Goal: Use online tool/utility: Utilize a website feature to perform a specific function

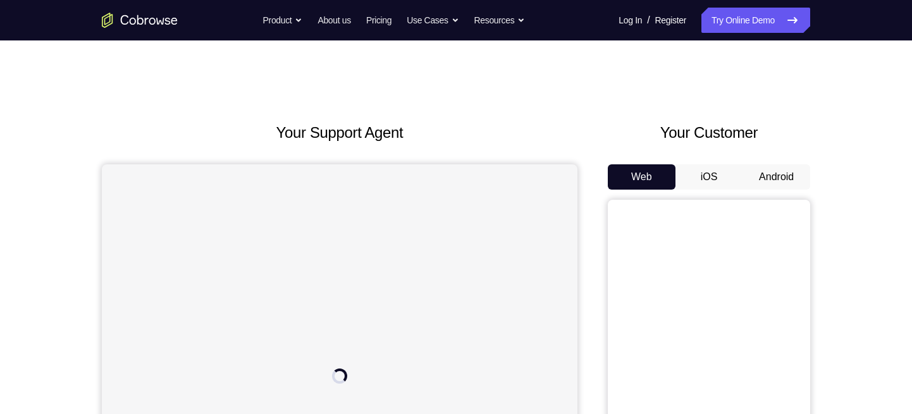
scroll to position [10, 0]
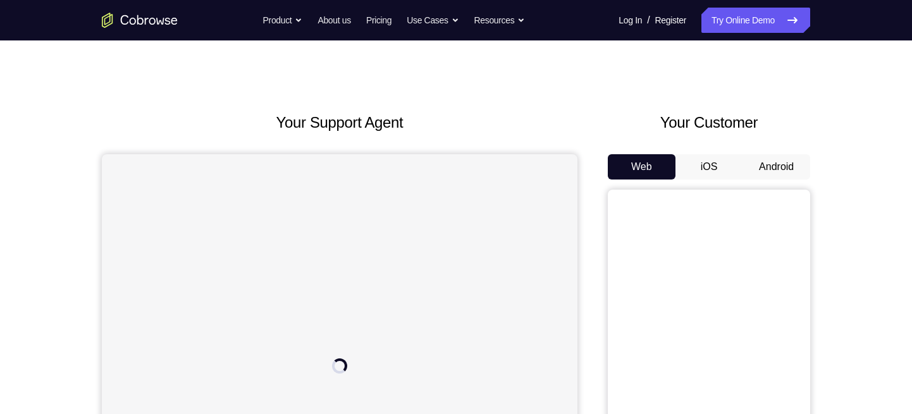
click at [782, 161] on button "Android" at bounding box center [776, 166] width 68 height 25
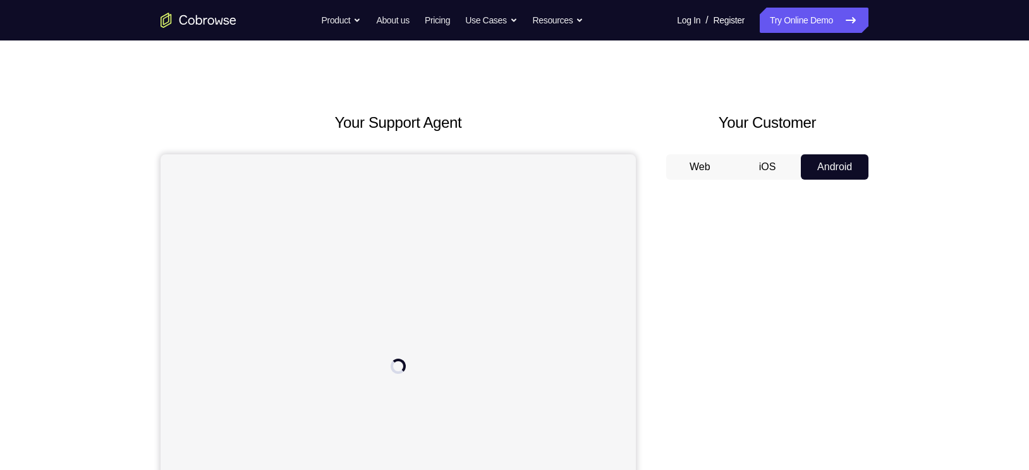
drag, startPoint x: 827, startPoint y: 16, endPoint x: 699, endPoint y: 101, distance: 152.9
click at [699, 101] on div "Your Support Agent Your Customer Web iOS Android Next Steps We’d be happy to gi…" at bounding box center [514, 447] width 809 height 834
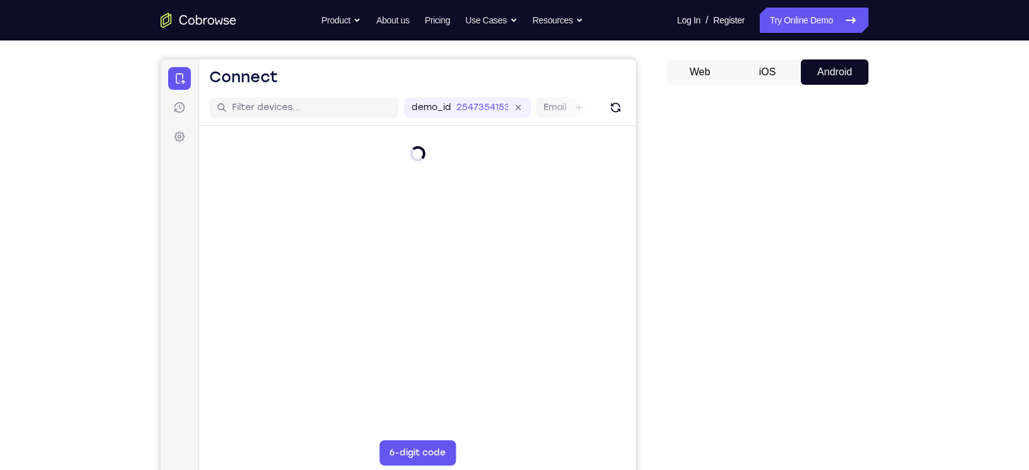
scroll to position [106, 0]
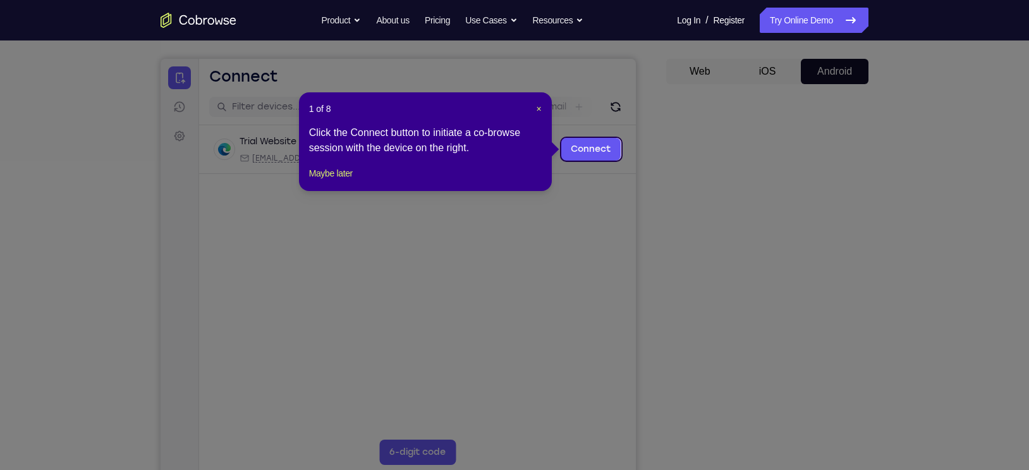
click at [543, 104] on div "1 of 8 × Click the Connect button to initiate a co-browse session with the devi…" at bounding box center [425, 141] width 253 height 99
click at [539, 105] on span "×" at bounding box center [538, 109] width 5 height 10
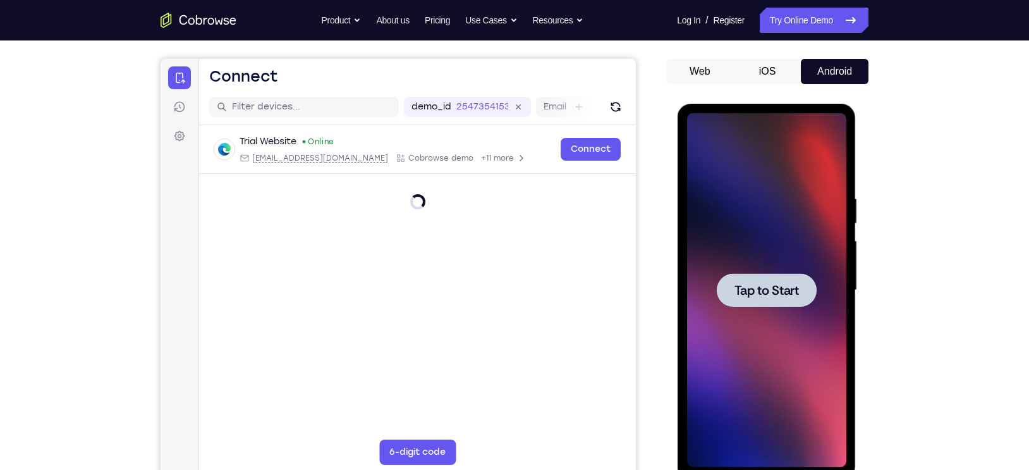
scroll to position [0, 0]
click at [766, 290] on span "Tap to Start" at bounding box center [766, 290] width 64 height 13
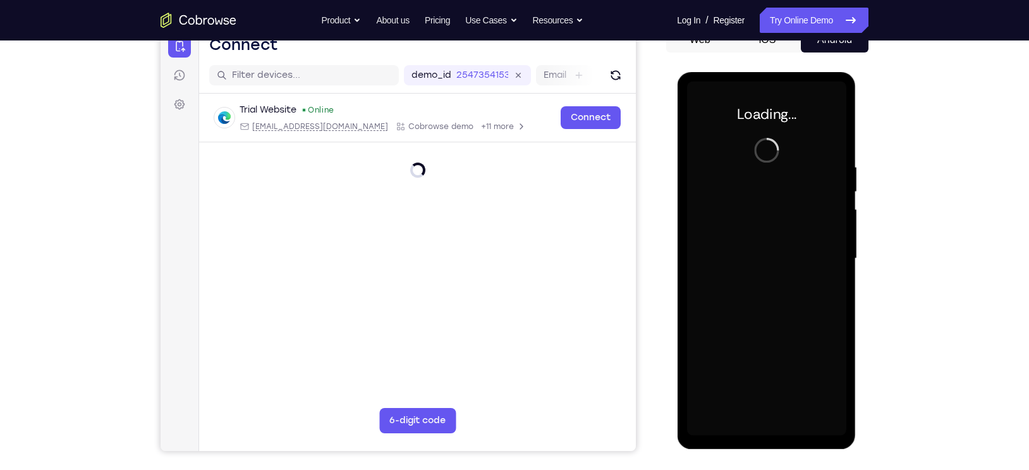
scroll to position [139, 0]
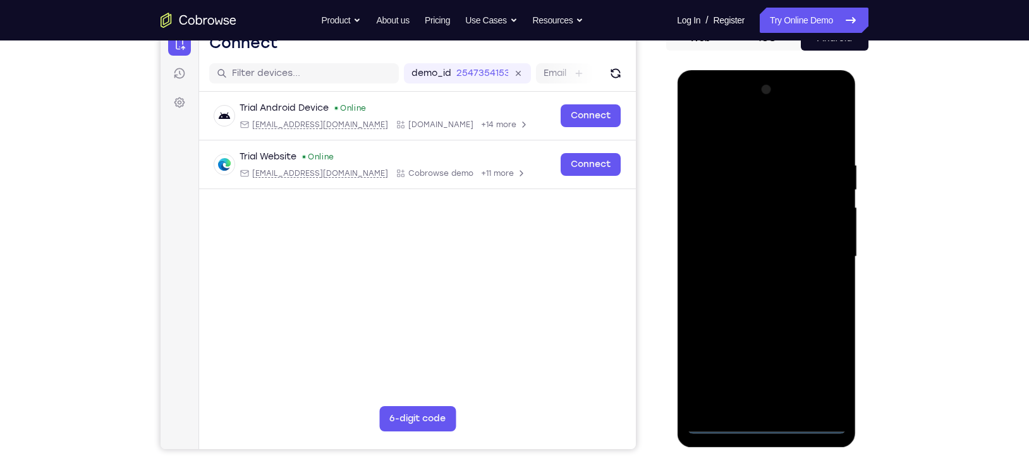
click at [761, 414] on div at bounding box center [766, 257] width 159 height 354
click at [766, 414] on div at bounding box center [766, 257] width 159 height 354
click at [826, 372] on div at bounding box center [766, 257] width 159 height 354
click at [714, 139] on div at bounding box center [766, 257] width 159 height 354
click at [817, 255] on div at bounding box center [766, 257] width 159 height 354
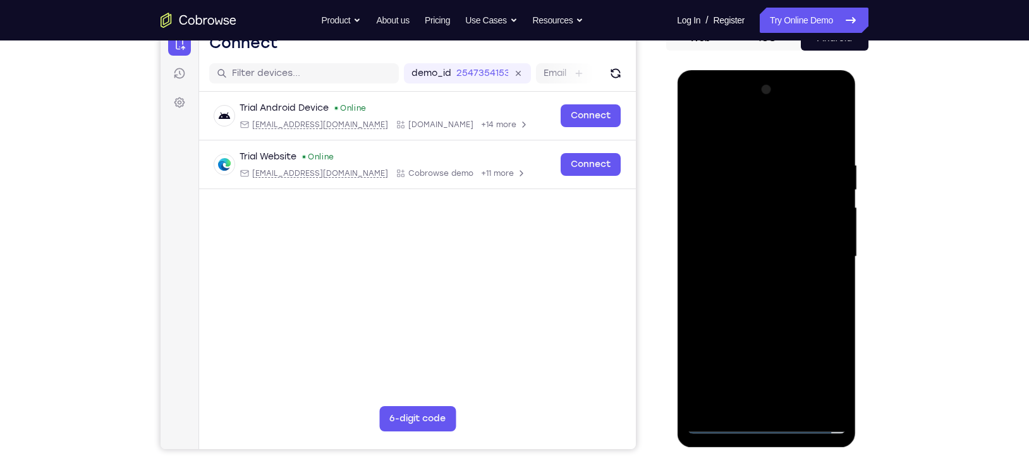
click at [747, 281] on div at bounding box center [766, 257] width 159 height 354
click at [730, 240] on div at bounding box center [766, 257] width 159 height 354
click at [728, 244] on div at bounding box center [766, 257] width 159 height 354
click at [733, 209] on div at bounding box center [766, 257] width 159 height 354
click at [742, 228] on div at bounding box center [766, 257] width 159 height 354
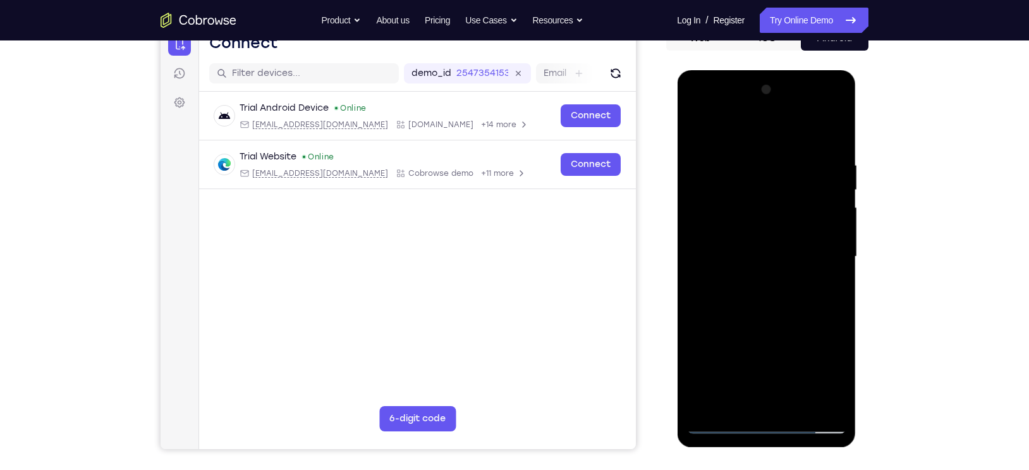
click at [734, 254] on div at bounding box center [766, 257] width 159 height 354
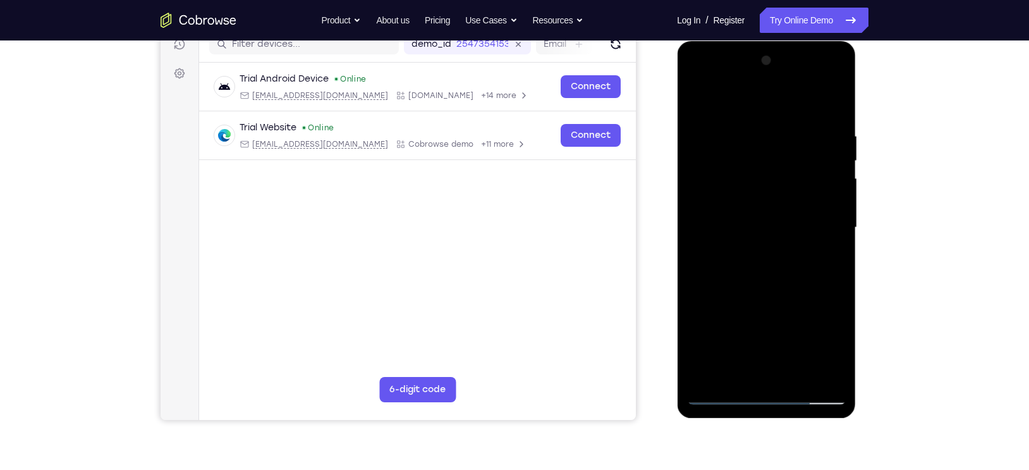
scroll to position [169, 0]
click at [778, 285] on div at bounding box center [766, 227] width 159 height 354
drag, startPoint x: 756, startPoint y: 106, endPoint x: 749, endPoint y: 47, distance: 58.5
click at [749, 47] on div at bounding box center [766, 228] width 179 height 377
click at [747, 128] on div at bounding box center [766, 227] width 159 height 354
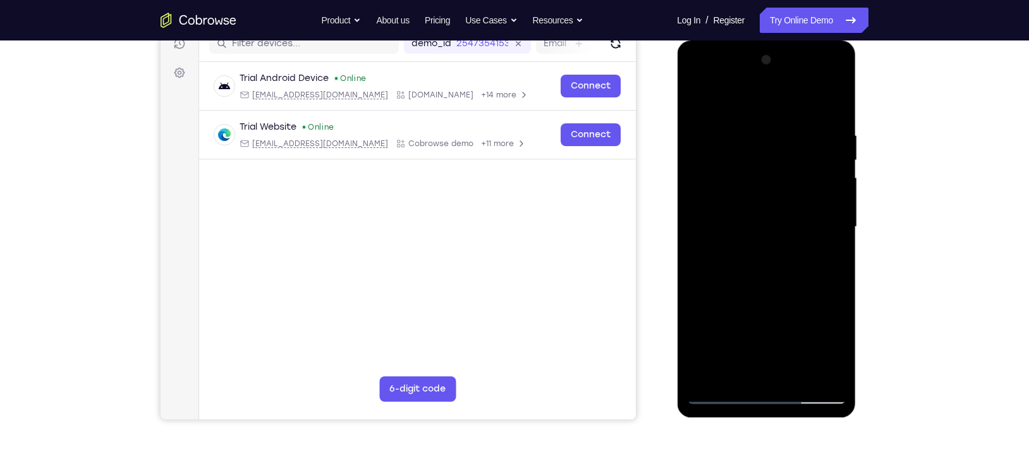
click at [815, 372] on div at bounding box center [766, 227] width 159 height 354
click at [833, 261] on div at bounding box center [766, 227] width 159 height 354
drag, startPoint x: 707, startPoint y: 251, endPoint x: 794, endPoint y: 236, distance: 88.6
click at [794, 236] on div at bounding box center [766, 227] width 159 height 354
click at [704, 271] on div at bounding box center [766, 227] width 159 height 354
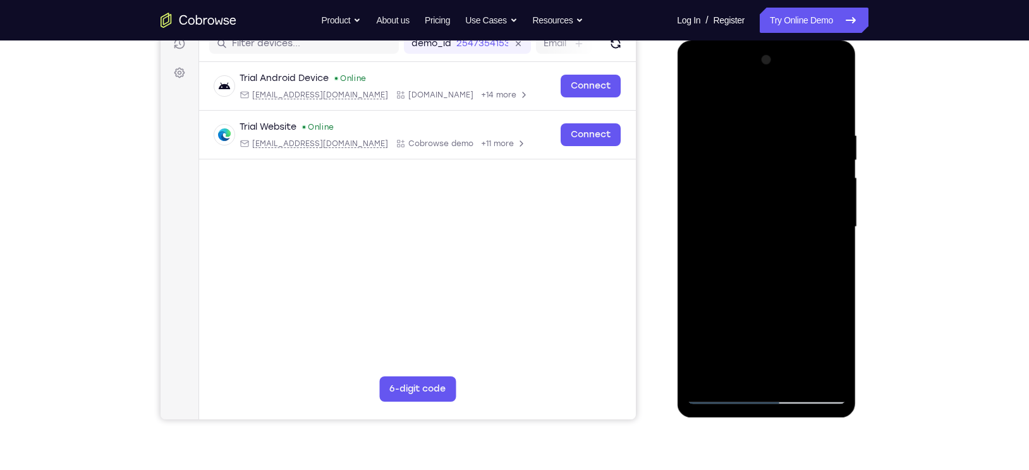
click at [816, 372] on div at bounding box center [766, 227] width 159 height 354
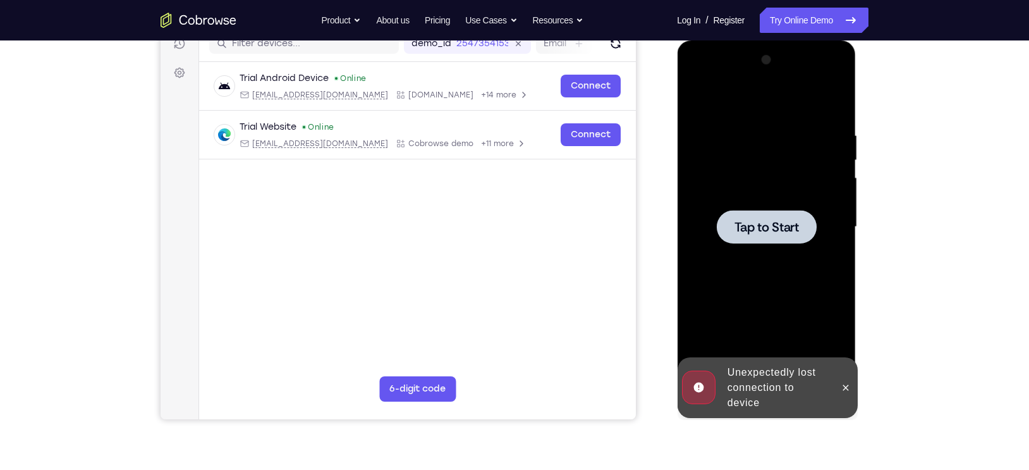
click at [745, 242] on div at bounding box center [766, 227] width 100 height 34
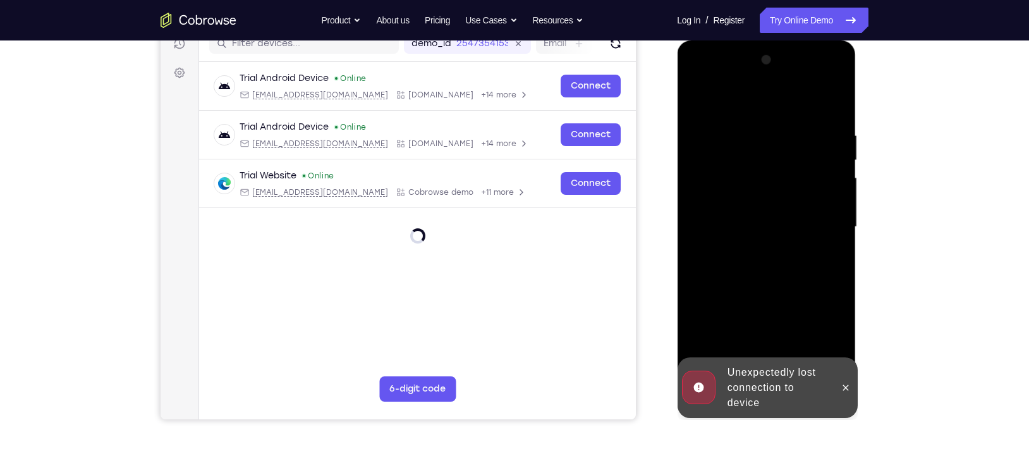
scroll to position [190, 0]
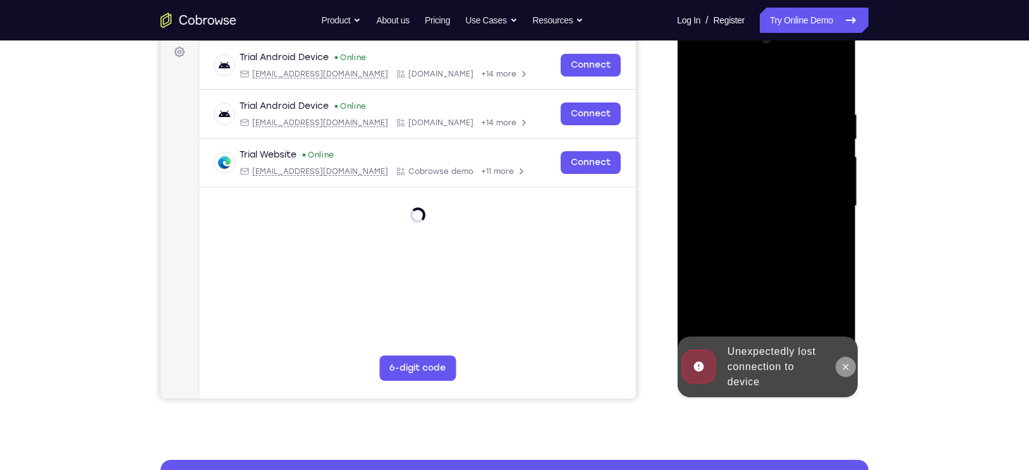
click at [846, 366] on icon at bounding box center [845, 367] width 10 height 10
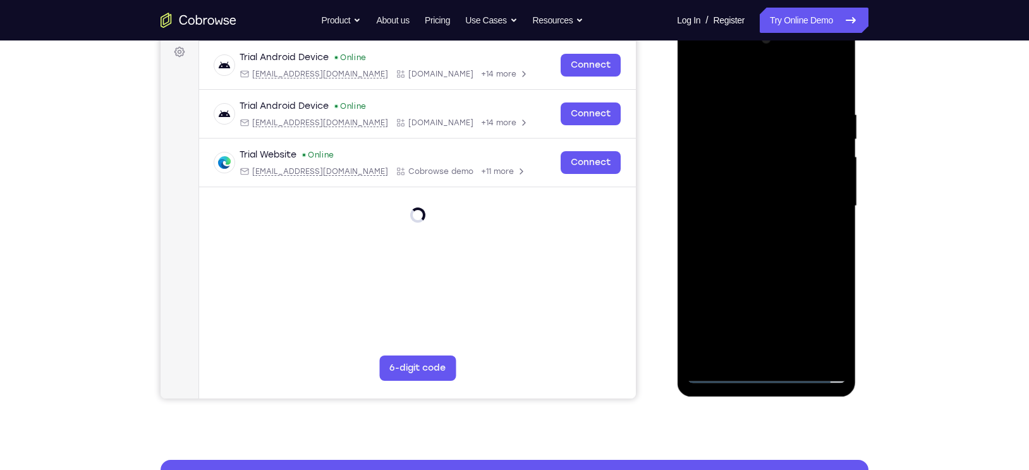
click at [768, 372] on div at bounding box center [766, 206] width 159 height 354
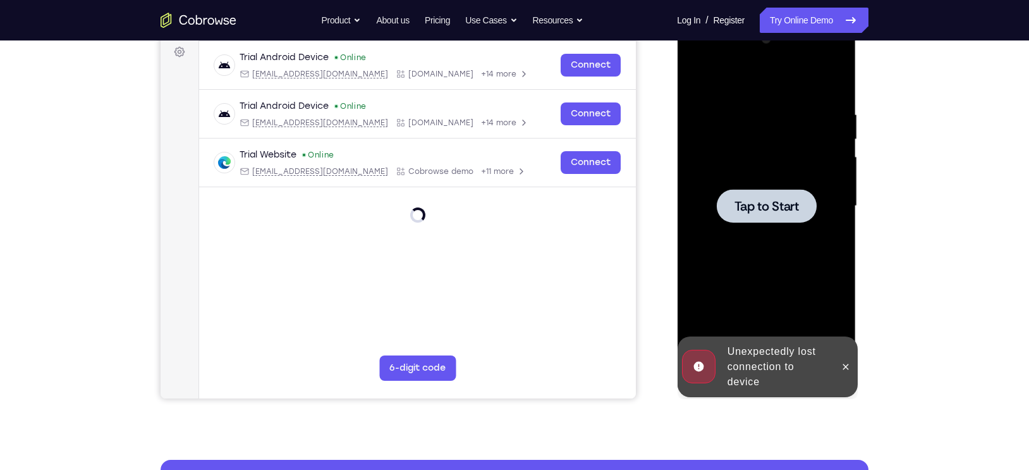
click at [748, 207] on span "Tap to Start" at bounding box center [766, 206] width 64 height 13
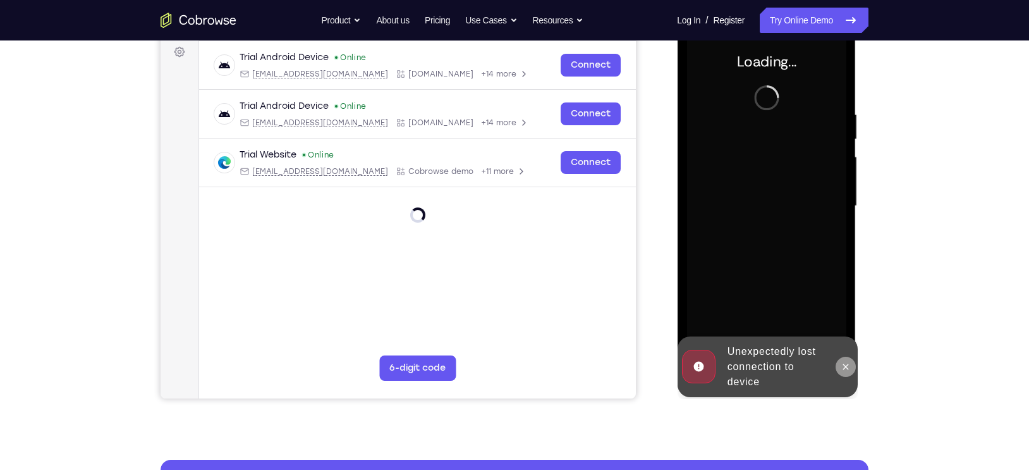
click at [845, 369] on icon at bounding box center [845, 367] width 10 height 10
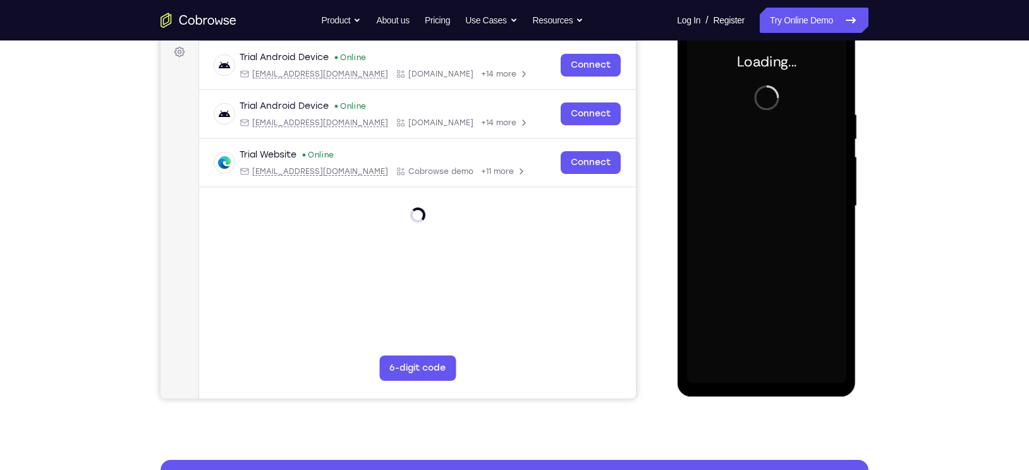
scroll to position [172, 0]
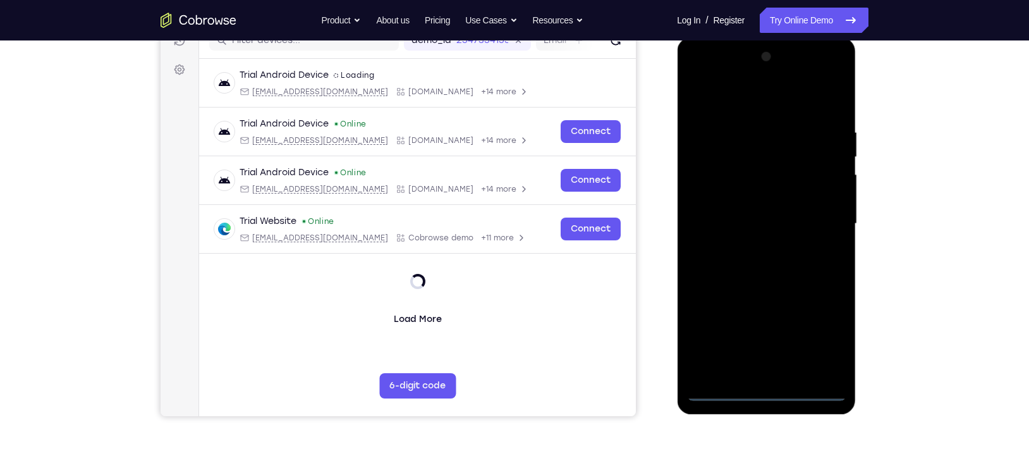
click at [764, 391] on div at bounding box center [766, 224] width 159 height 354
click at [820, 340] on div at bounding box center [766, 224] width 159 height 354
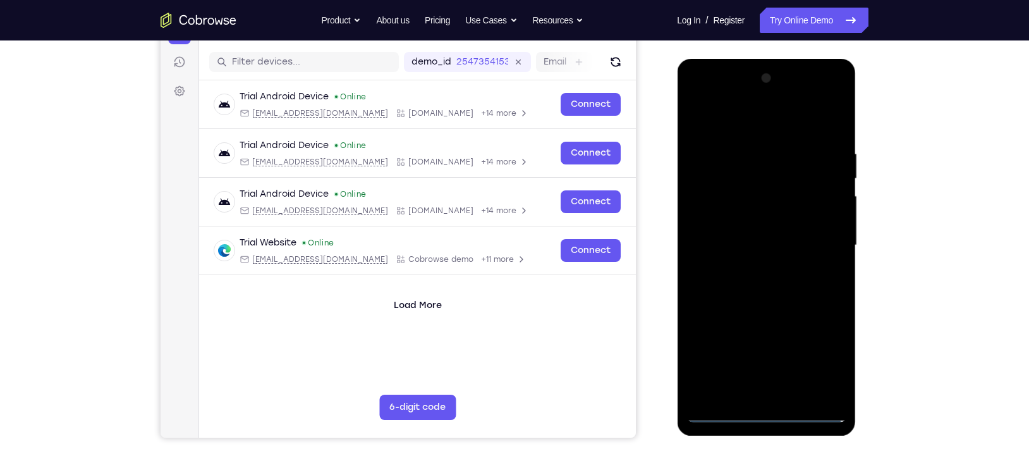
scroll to position [149, 0]
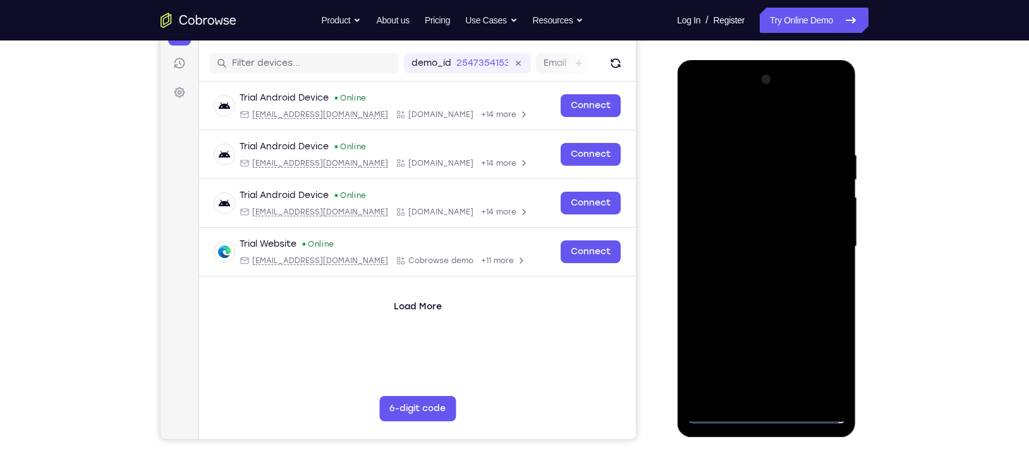
click at [701, 126] on div at bounding box center [766, 247] width 159 height 354
click at [820, 240] on div at bounding box center [766, 247] width 159 height 354
click at [756, 269] on div at bounding box center [766, 247] width 159 height 354
click at [715, 234] on div at bounding box center [766, 247] width 159 height 354
click at [780, 223] on div at bounding box center [766, 247] width 159 height 354
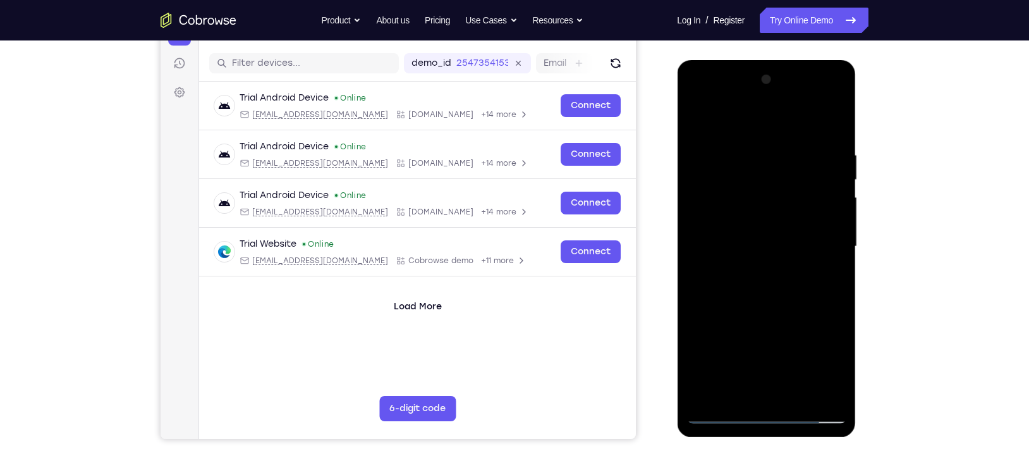
click at [737, 248] on div at bounding box center [766, 247] width 159 height 354
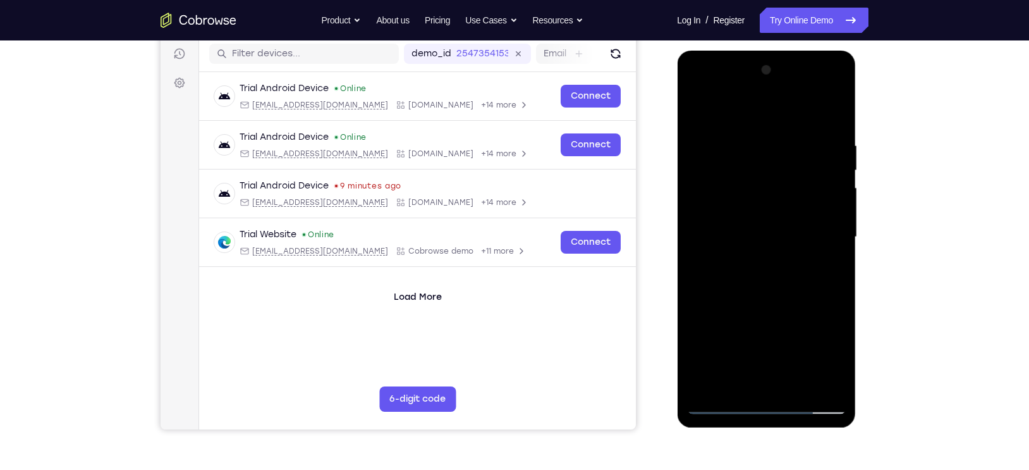
scroll to position [159, 0]
click at [766, 297] on div at bounding box center [766, 236] width 159 height 354
click at [835, 293] on div at bounding box center [766, 236] width 159 height 354
drag, startPoint x: 762, startPoint y: 113, endPoint x: 754, endPoint y: 59, distance: 54.9
click at [754, 59] on div at bounding box center [766, 236] width 159 height 354
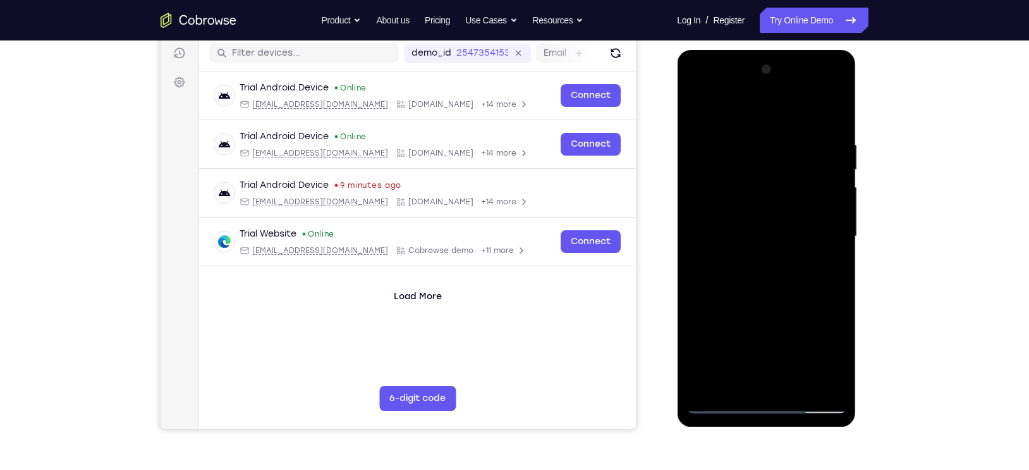
click at [737, 382] on div at bounding box center [766, 236] width 159 height 354
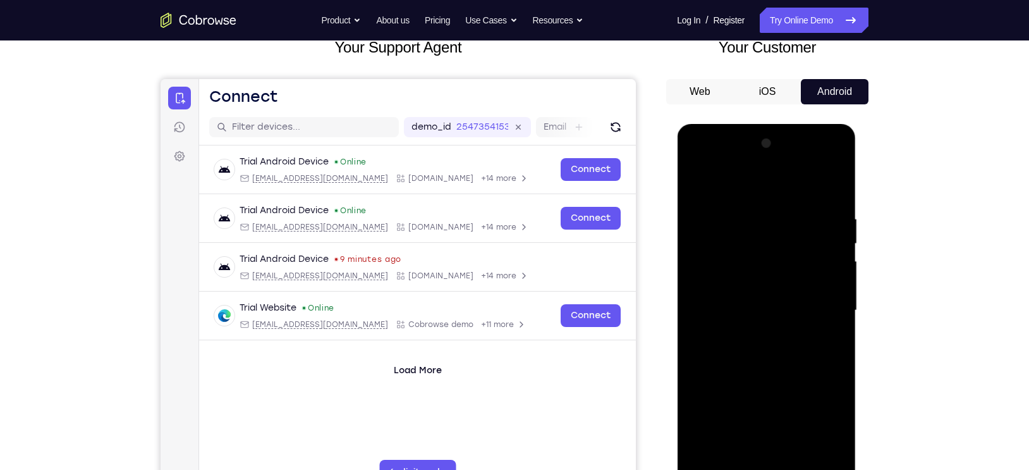
scroll to position [70, 0]
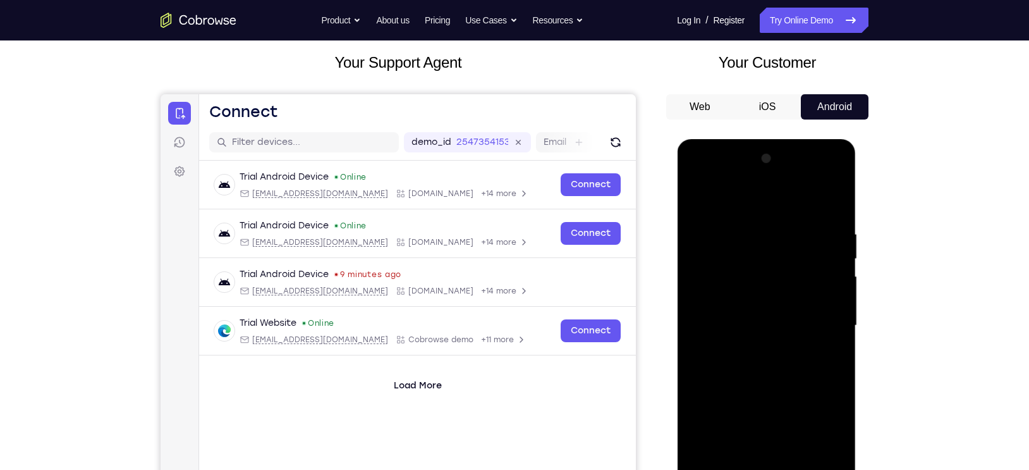
click at [731, 197] on div at bounding box center [766, 326] width 159 height 354
click at [718, 238] on div at bounding box center [766, 326] width 159 height 354
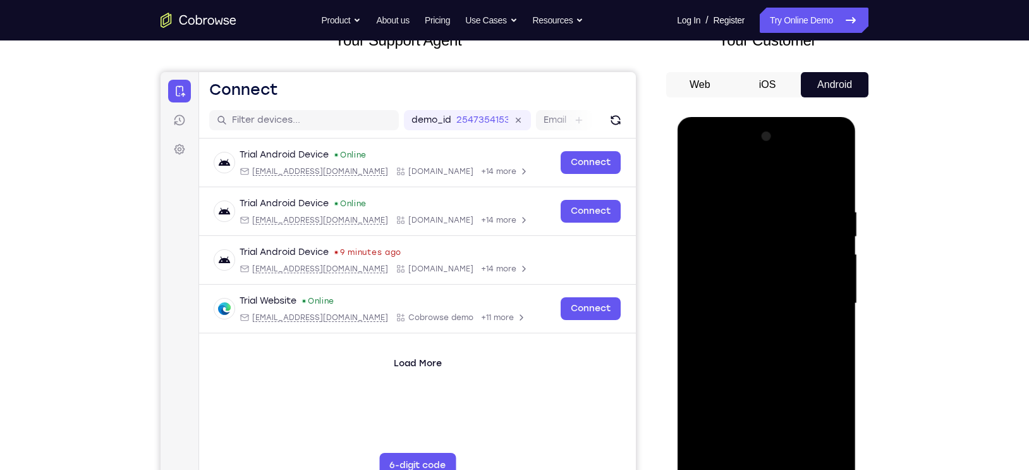
scroll to position [92, 0]
click at [703, 284] on div at bounding box center [766, 304] width 159 height 354
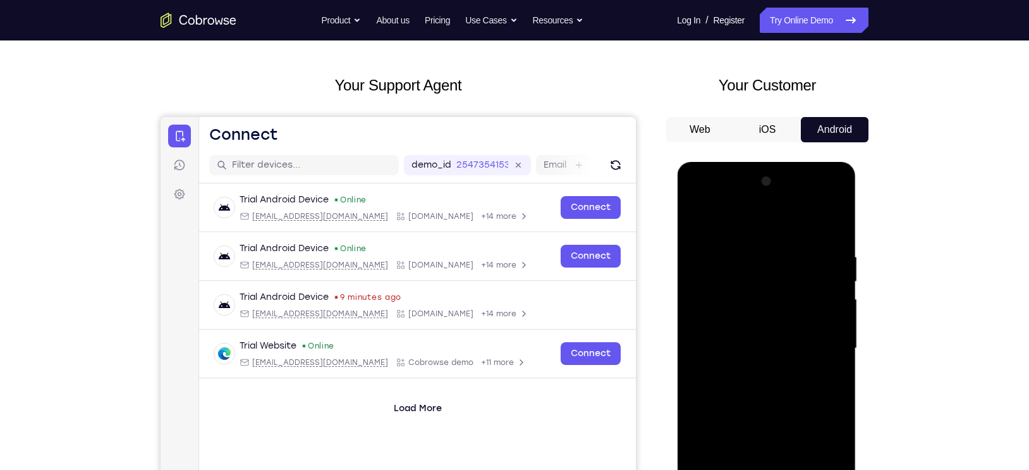
scroll to position [46, 0]
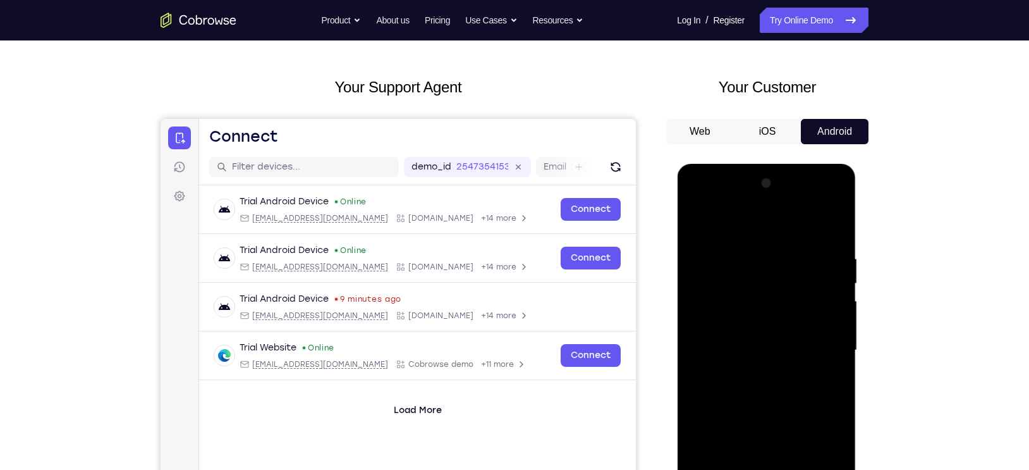
click at [813, 310] on div at bounding box center [766, 350] width 159 height 354
click at [775, 351] on span "Tap to Start" at bounding box center [766, 350] width 64 height 13
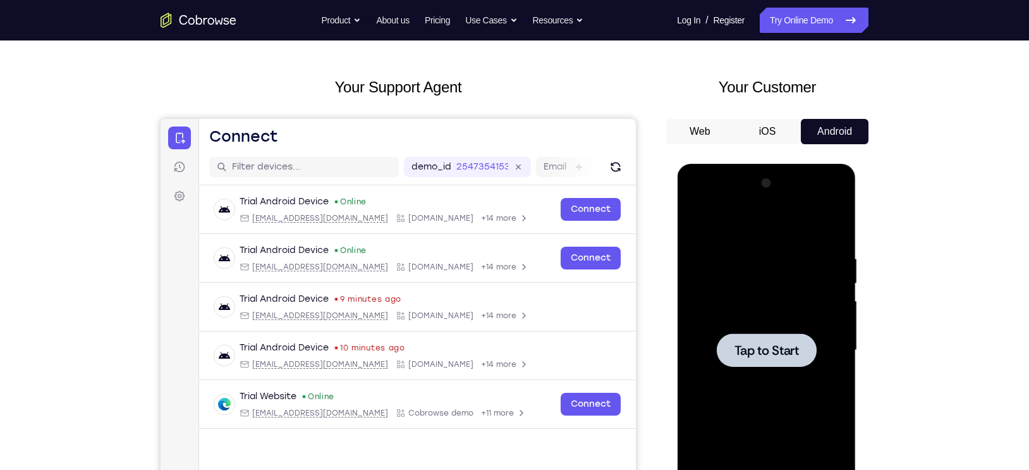
click at [757, 348] on span "Tap to Start" at bounding box center [766, 350] width 64 height 13
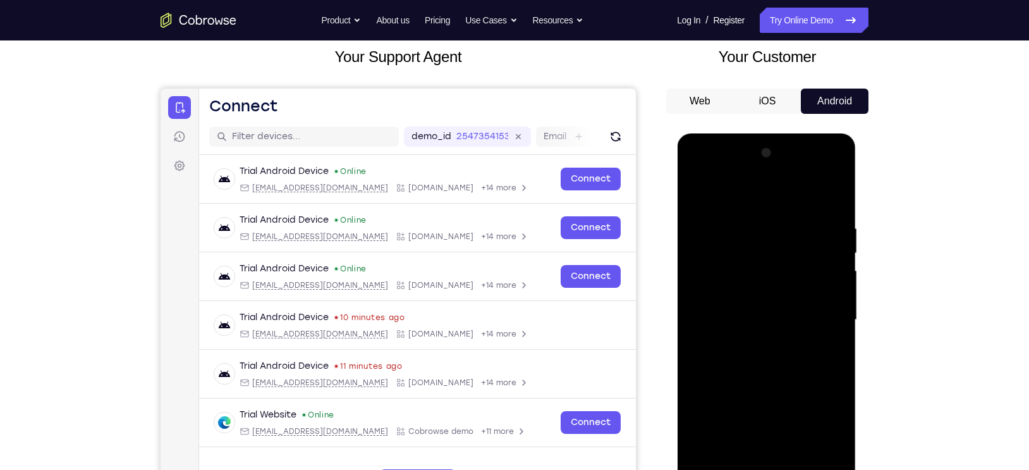
scroll to position [118, 0]
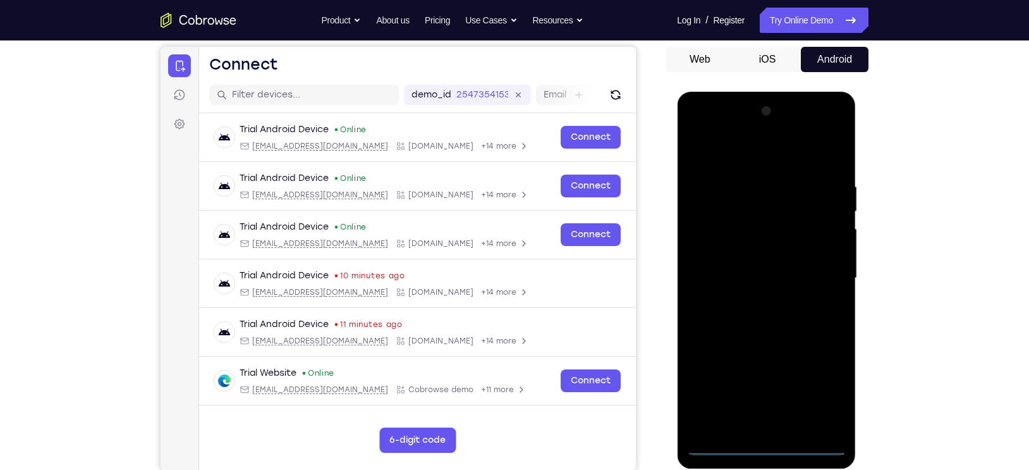
click at [763, 414] on div at bounding box center [766, 278] width 159 height 354
click at [820, 391] on div at bounding box center [766, 278] width 159 height 354
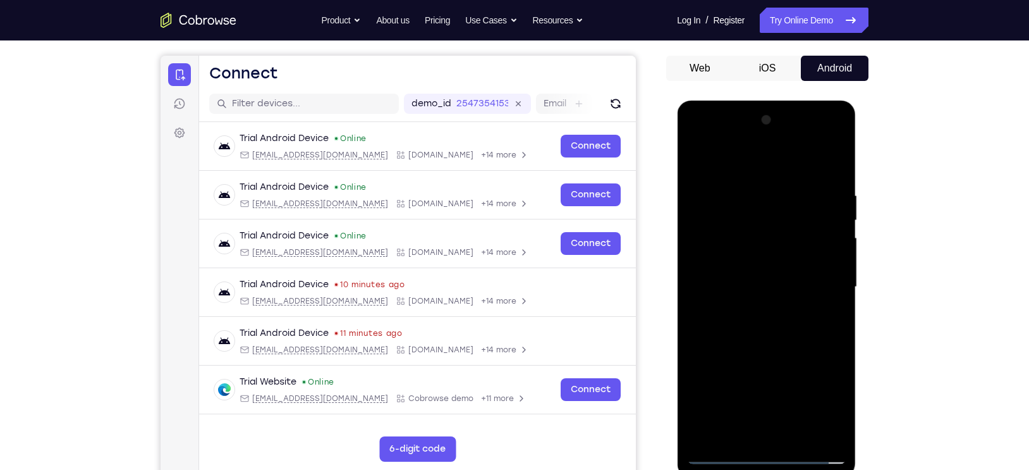
click at [701, 165] on div at bounding box center [766, 287] width 159 height 354
click at [820, 279] on div at bounding box center [766, 287] width 159 height 354
click at [751, 398] on div at bounding box center [766, 287] width 159 height 354
click at [752, 310] on div at bounding box center [766, 287] width 159 height 354
click at [743, 278] on div at bounding box center [766, 287] width 159 height 354
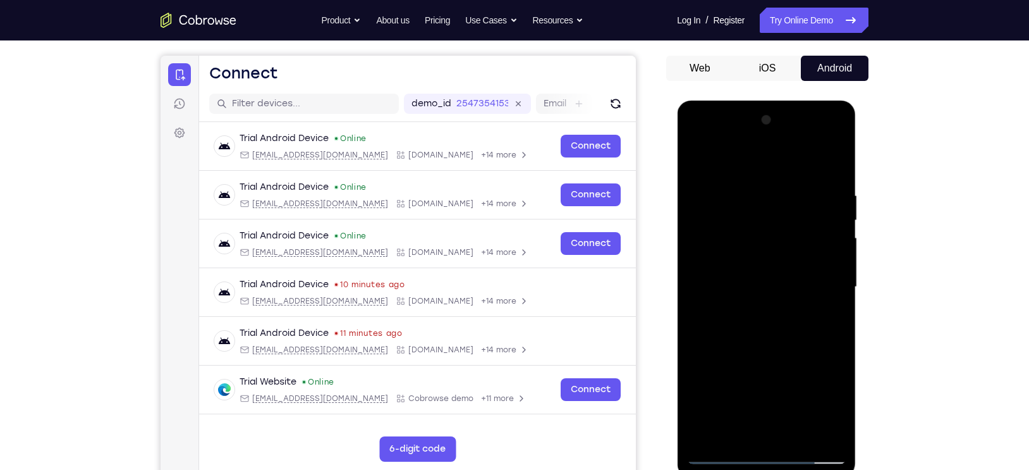
click at [726, 261] on div at bounding box center [766, 287] width 159 height 354
click at [715, 285] on div at bounding box center [766, 287] width 159 height 354
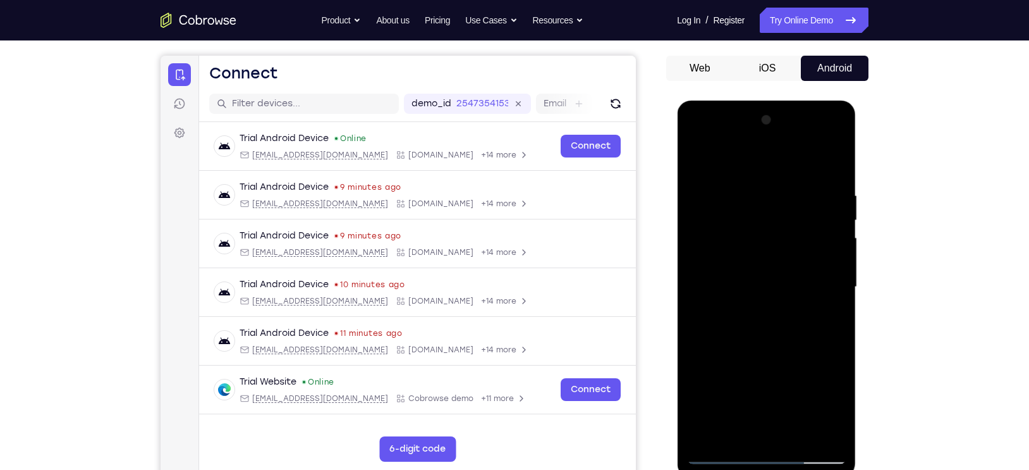
click at [752, 343] on div at bounding box center [766, 287] width 159 height 354
click at [738, 414] on div at bounding box center [766, 287] width 159 height 354
drag, startPoint x: 742, startPoint y: 169, endPoint x: 734, endPoint y: 122, distance: 48.2
click at [734, 122] on div at bounding box center [766, 287] width 159 height 354
click at [739, 159] on div at bounding box center [766, 287] width 159 height 354
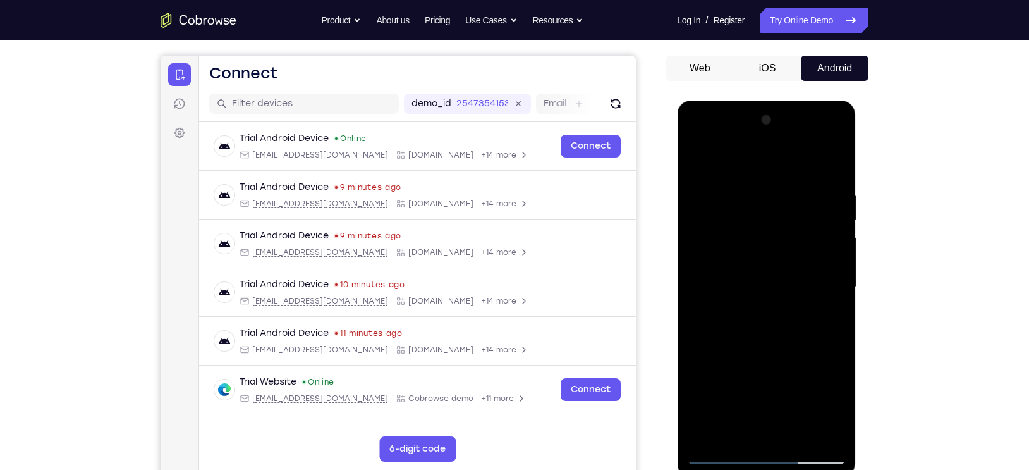
click at [725, 152] on div at bounding box center [766, 287] width 159 height 354
click at [722, 156] on div at bounding box center [766, 287] width 159 height 354
click at [723, 193] on div at bounding box center [766, 287] width 159 height 354
click at [705, 266] on div at bounding box center [766, 287] width 159 height 354
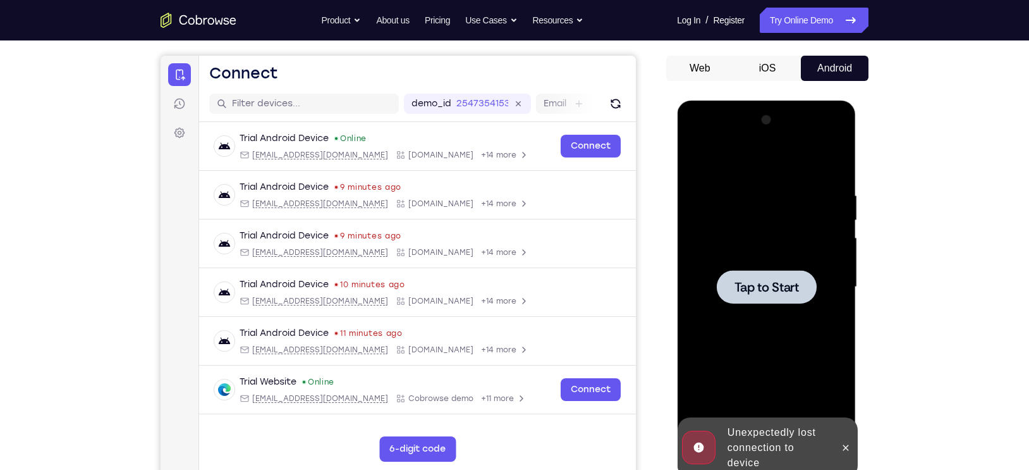
click at [764, 293] on span "Tap to Start" at bounding box center [766, 287] width 64 height 13
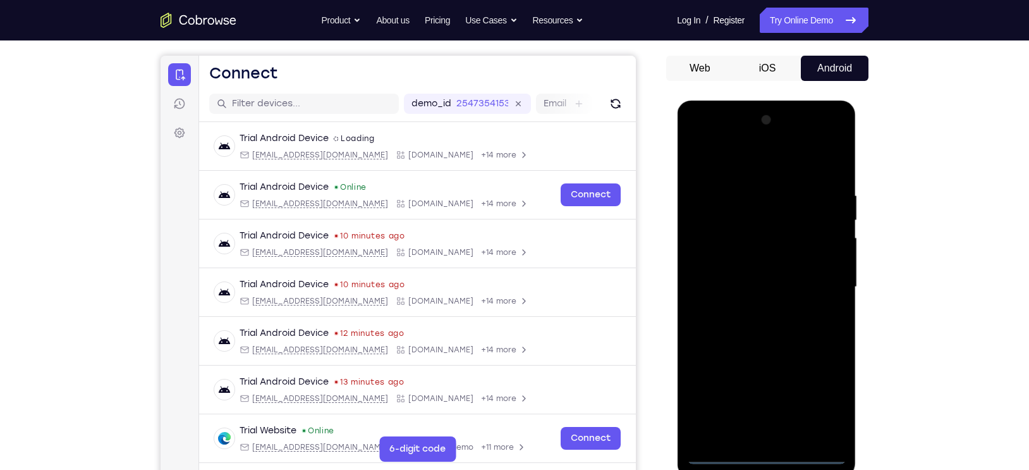
scroll to position [118, 0]
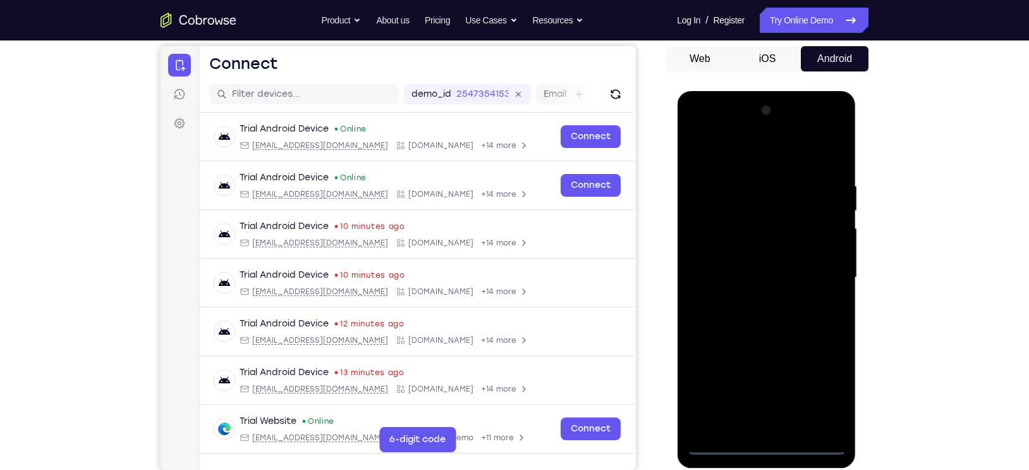
click at [765, 414] on div at bounding box center [766, 278] width 159 height 354
click at [816, 391] on div at bounding box center [766, 278] width 159 height 354
click at [699, 156] on div at bounding box center [766, 278] width 159 height 354
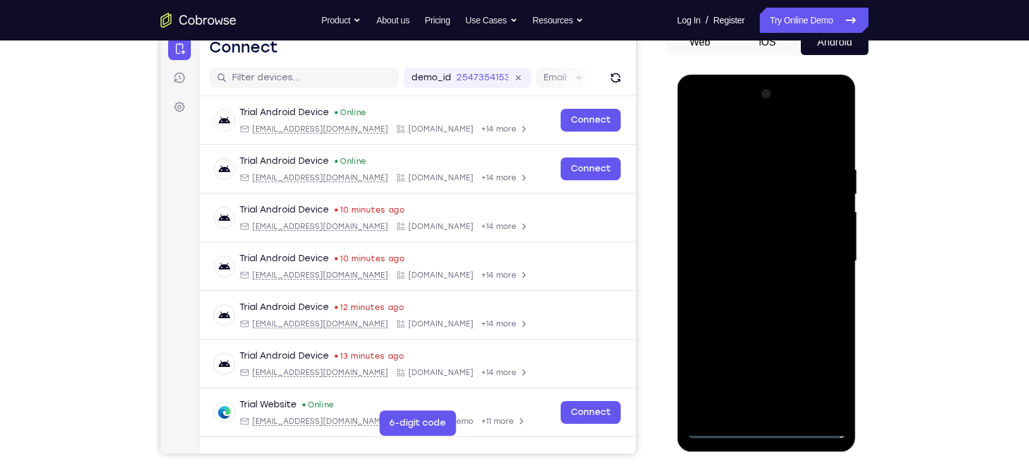
scroll to position [136, 0]
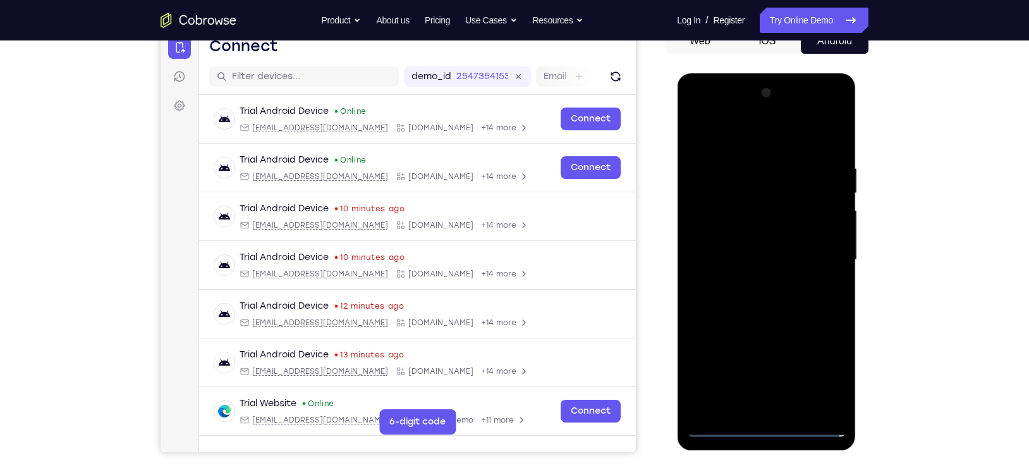
click at [820, 256] on div at bounding box center [766, 260] width 159 height 354
click at [750, 283] on div at bounding box center [766, 260] width 159 height 354
click at [740, 248] on div at bounding box center [766, 260] width 159 height 354
click at [730, 235] on div at bounding box center [766, 260] width 159 height 354
click at [711, 267] on div at bounding box center [766, 260] width 159 height 354
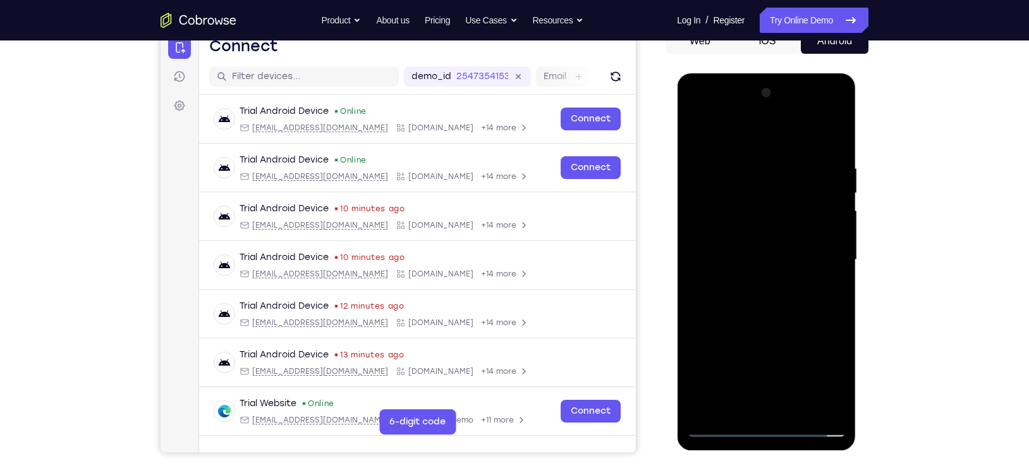
click at [711, 304] on div at bounding box center [766, 260] width 159 height 354
click at [754, 300] on div at bounding box center [766, 260] width 159 height 354
click at [762, 314] on div at bounding box center [766, 260] width 159 height 354
click at [836, 131] on div at bounding box center [766, 260] width 159 height 354
click at [719, 204] on div at bounding box center [766, 260] width 159 height 354
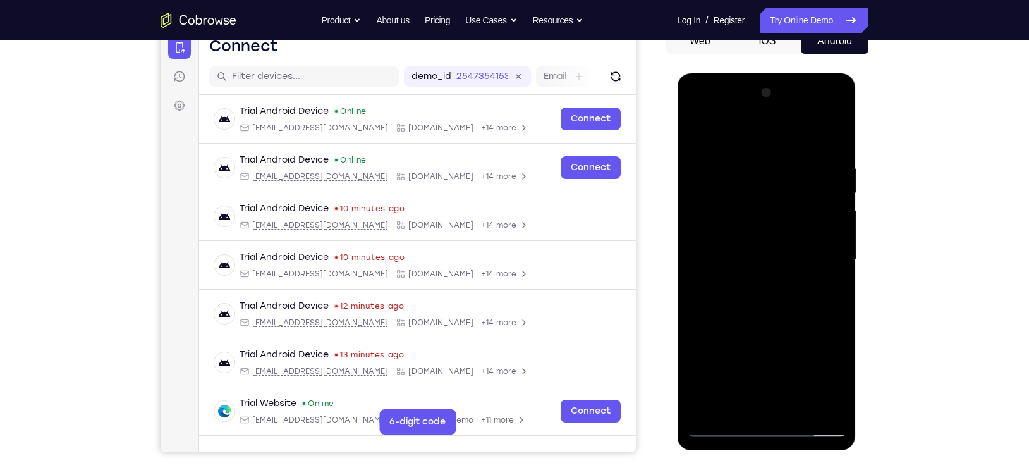
scroll to position [156, 0]
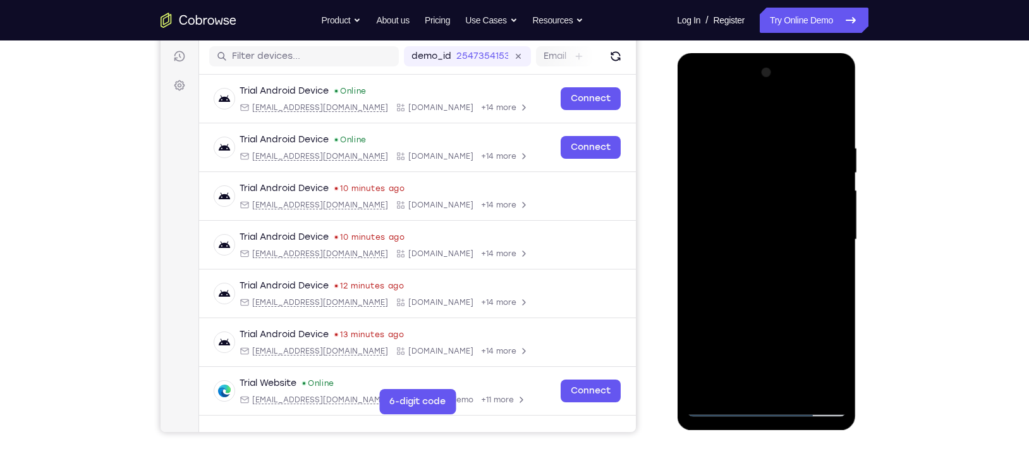
click at [703, 223] on div at bounding box center [766, 240] width 159 height 354
click at [823, 236] on div at bounding box center [766, 240] width 159 height 354
click at [825, 233] on div at bounding box center [766, 240] width 159 height 354
click at [813, 214] on div at bounding box center [766, 240] width 159 height 354
click at [814, 215] on div at bounding box center [766, 240] width 159 height 354
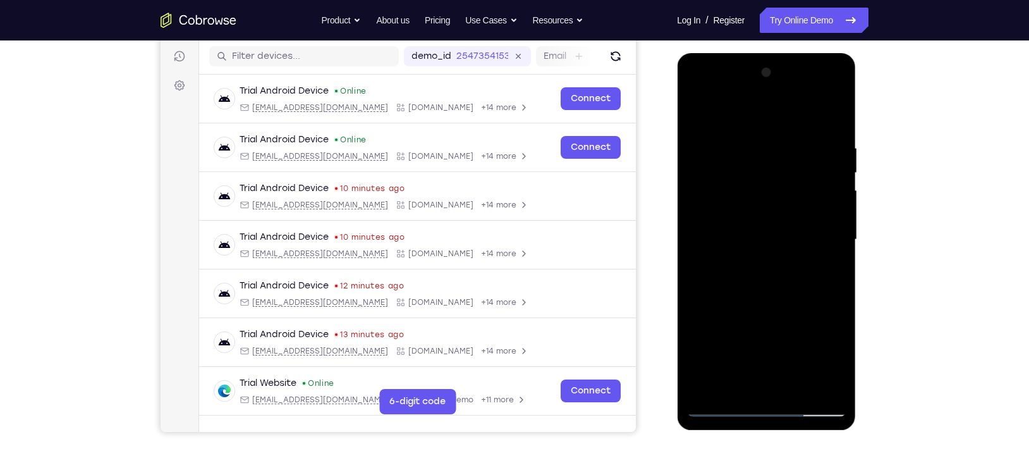
click at [813, 215] on div at bounding box center [766, 240] width 159 height 354
click at [819, 215] on div at bounding box center [766, 240] width 159 height 354
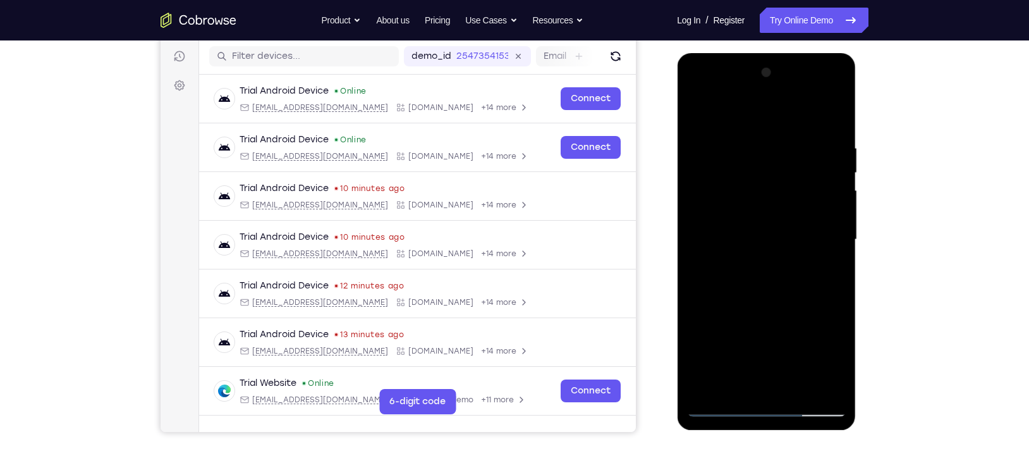
click at [819, 215] on div at bounding box center [766, 240] width 159 height 354
click at [831, 235] on div at bounding box center [766, 240] width 159 height 354
click at [833, 226] on div at bounding box center [766, 240] width 159 height 354
click at [827, 234] on div at bounding box center [766, 240] width 159 height 354
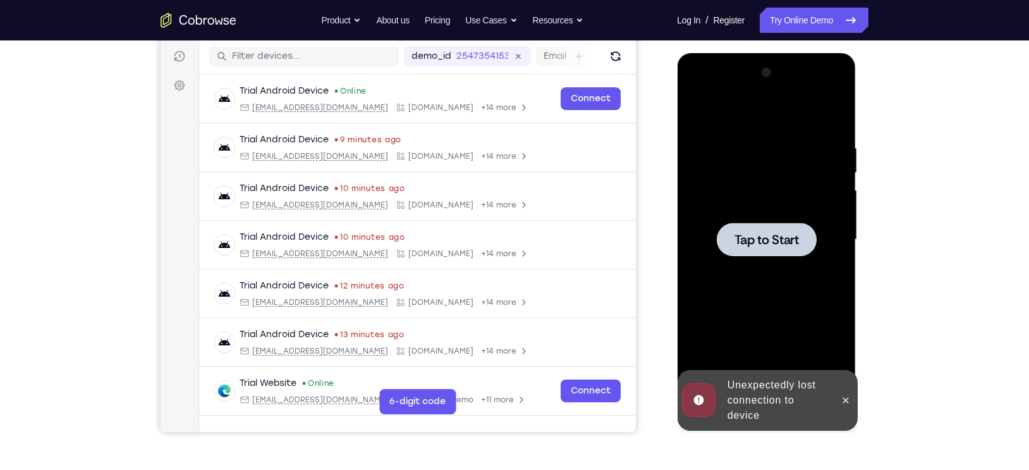
click at [762, 245] on span "Tap to Start" at bounding box center [766, 239] width 64 height 13
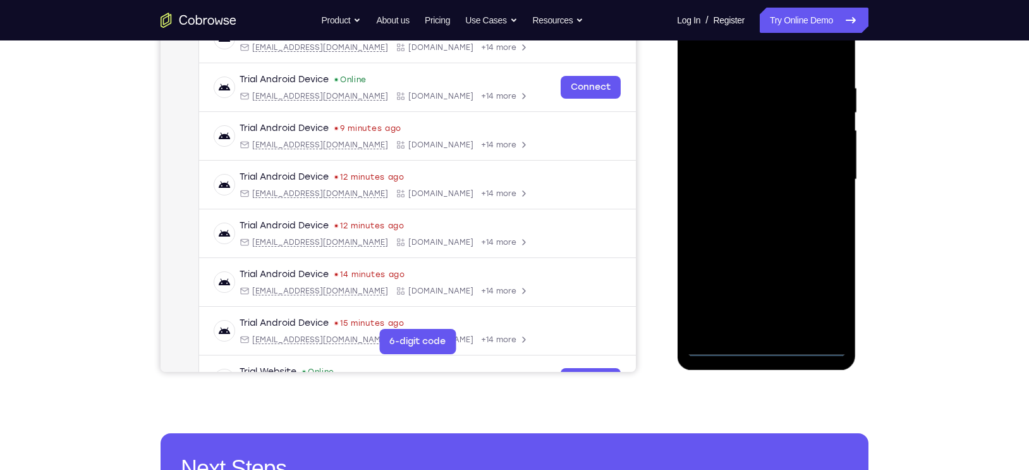
scroll to position [217, 0]
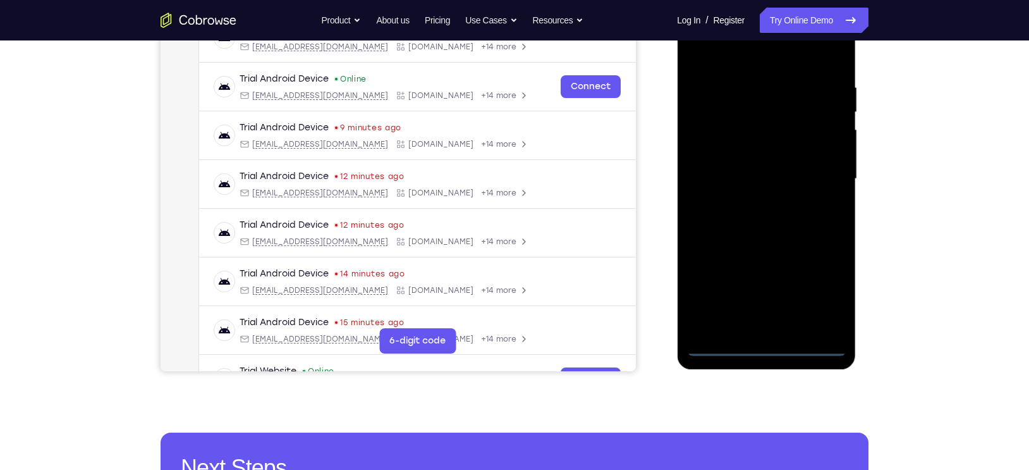
click at [765, 346] on div at bounding box center [766, 179] width 159 height 354
click at [814, 290] on div at bounding box center [766, 179] width 159 height 354
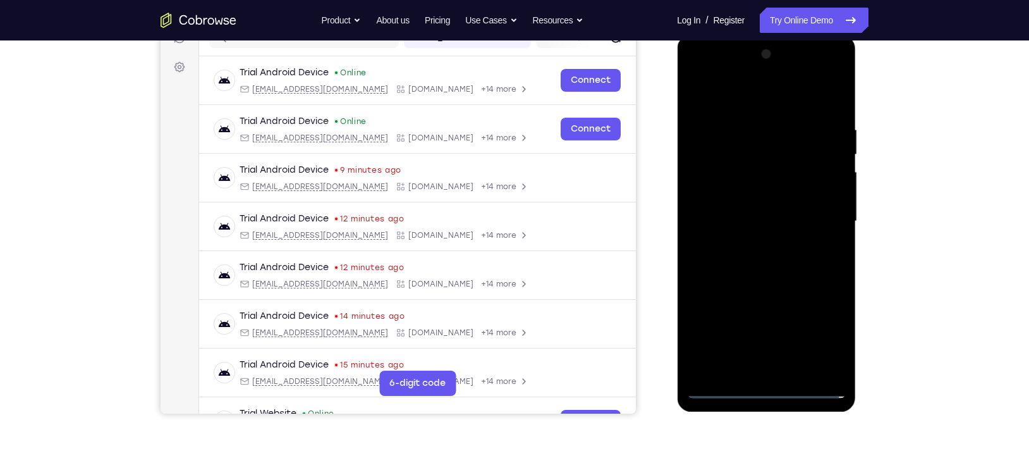
click at [704, 102] on div at bounding box center [766, 221] width 159 height 354
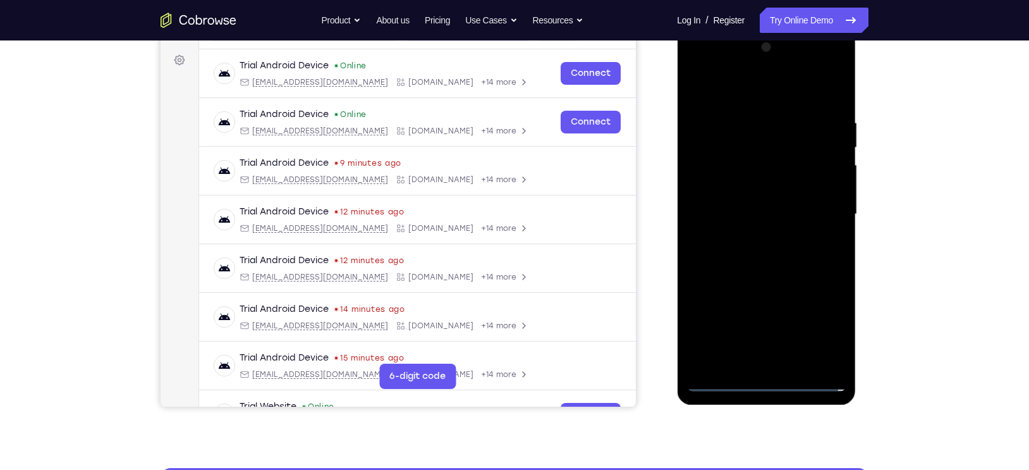
scroll to position [182, 0]
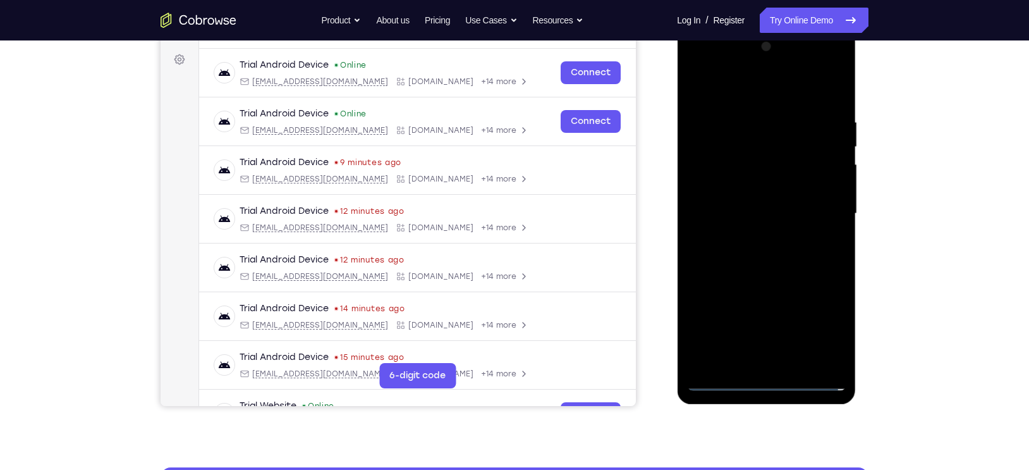
click at [819, 204] on div at bounding box center [766, 214] width 159 height 354
click at [751, 237] on div at bounding box center [766, 214] width 159 height 354
click at [744, 200] on div at bounding box center [766, 214] width 159 height 354
click at [728, 187] on div at bounding box center [766, 214] width 159 height 354
click at [734, 211] on div at bounding box center [766, 214] width 159 height 354
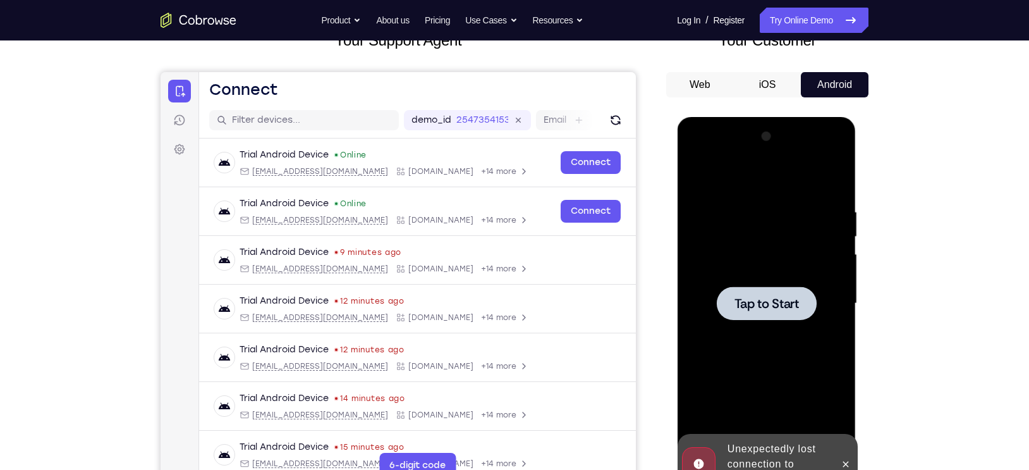
scroll to position [90, 0]
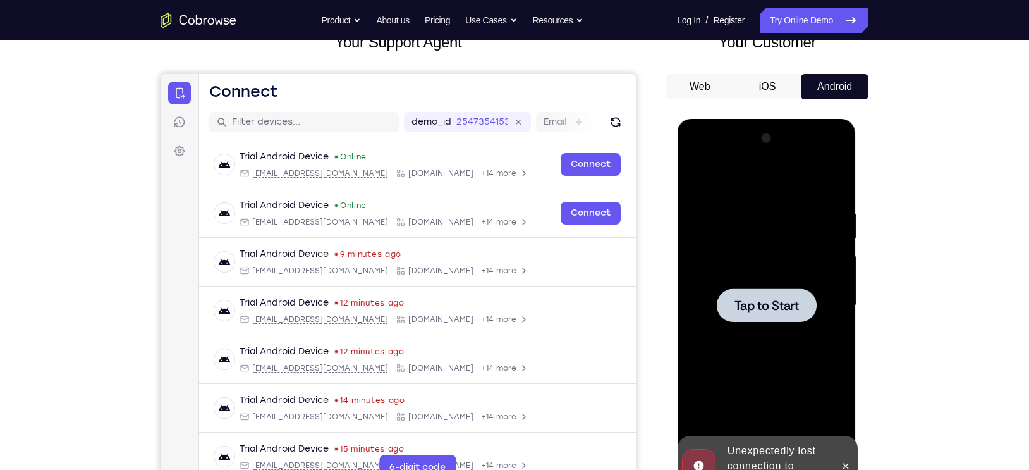
click at [754, 84] on button "iOS" at bounding box center [768, 86] width 68 height 25
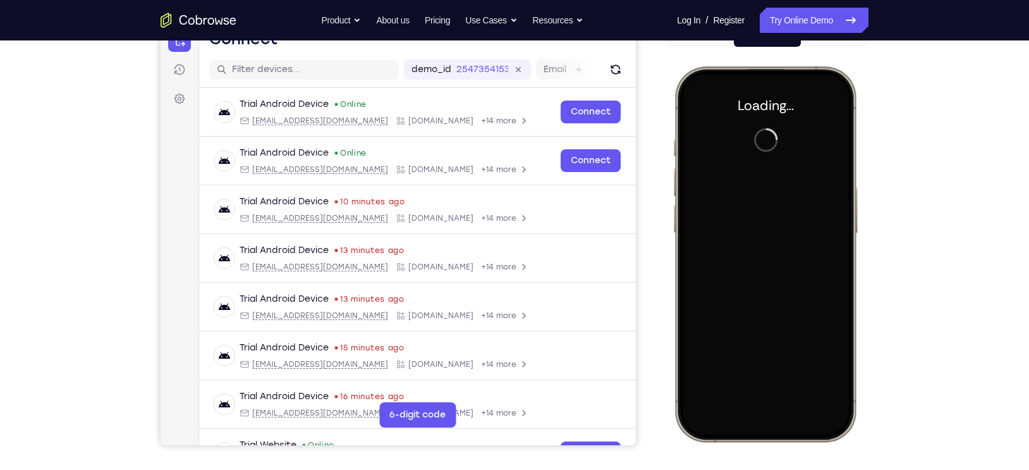
scroll to position [0, 0]
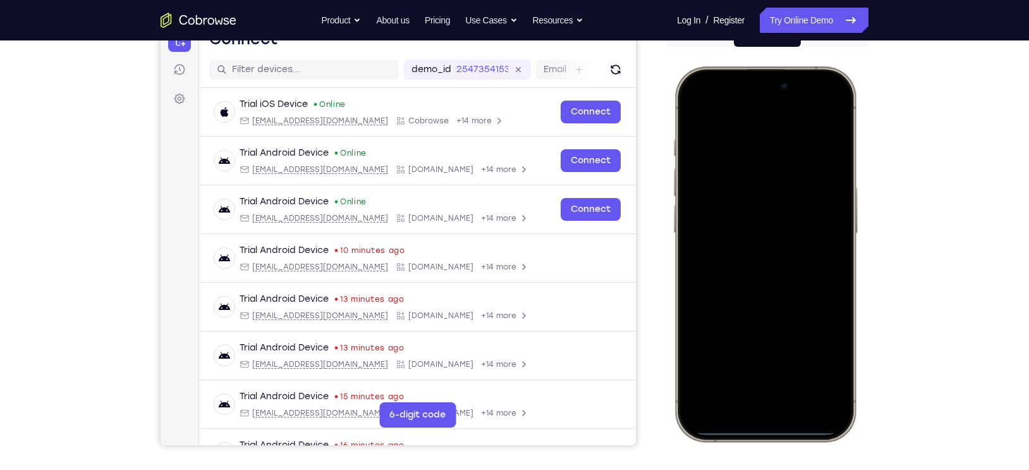
drag, startPoint x: 759, startPoint y: 430, endPoint x: 732, endPoint y: 270, distance: 162.2
click at [732, 270] on div at bounding box center [765, 253] width 166 height 361
drag, startPoint x: 751, startPoint y: 430, endPoint x: 732, endPoint y: 201, distance: 229.7
click at [732, 201] on div at bounding box center [765, 253] width 166 height 361
drag, startPoint x: 767, startPoint y: 104, endPoint x: 787, endPoint y: 403, distance: 299.1
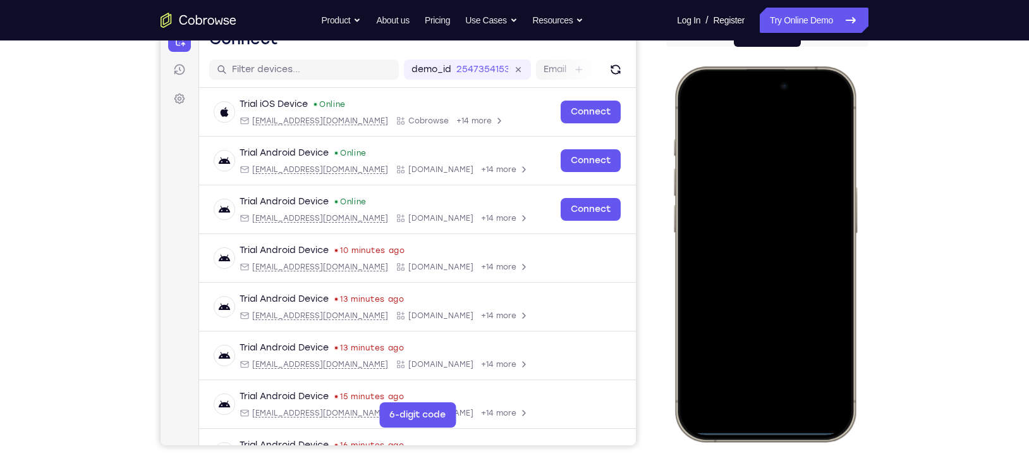
click at [787, 403] on div at bounding box center [765, 253] width 166 height 361
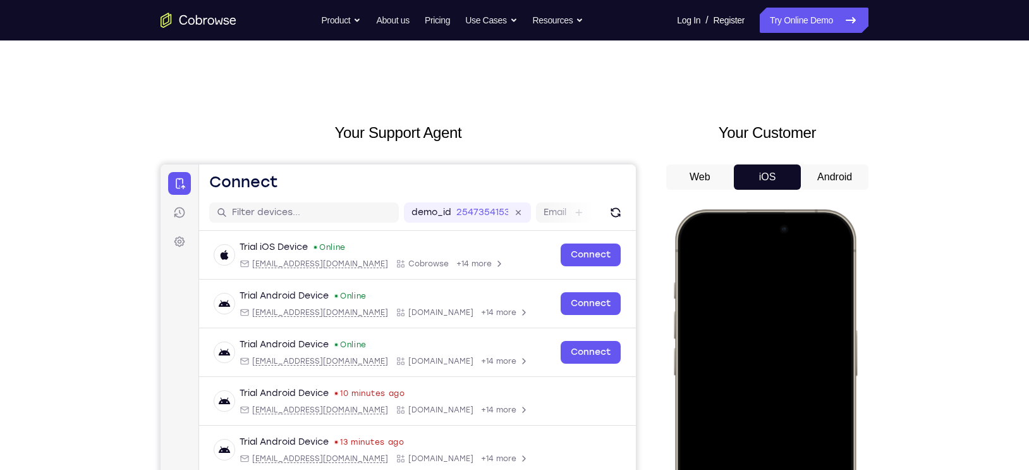
click at [824, 185] on button "Android" at bounding box center [835, 176] width 68 height 25
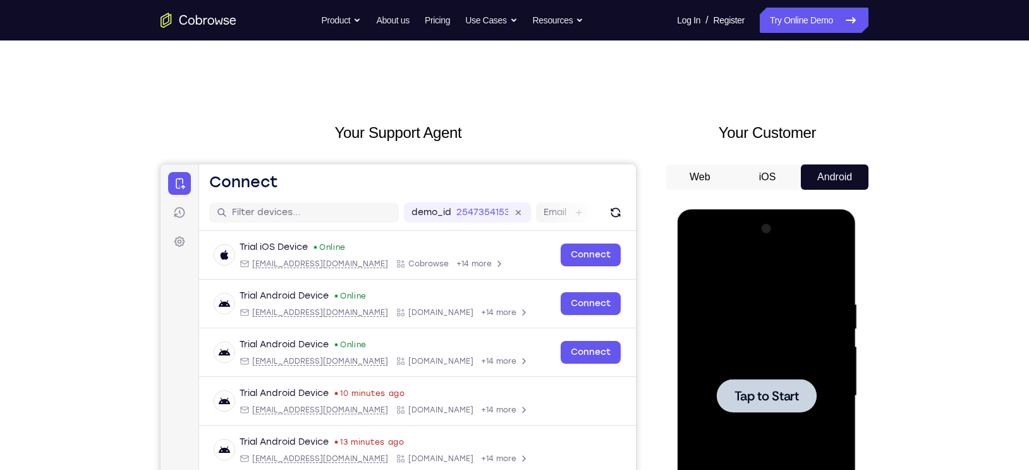
click at [770, 373] on div at bounding box center [766, 396] width 159 height 354
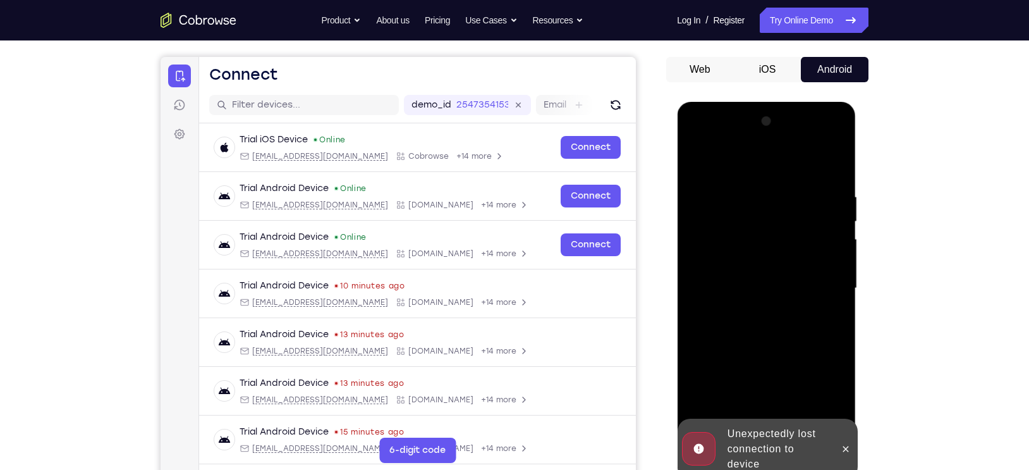
scroll to position [145, 0]
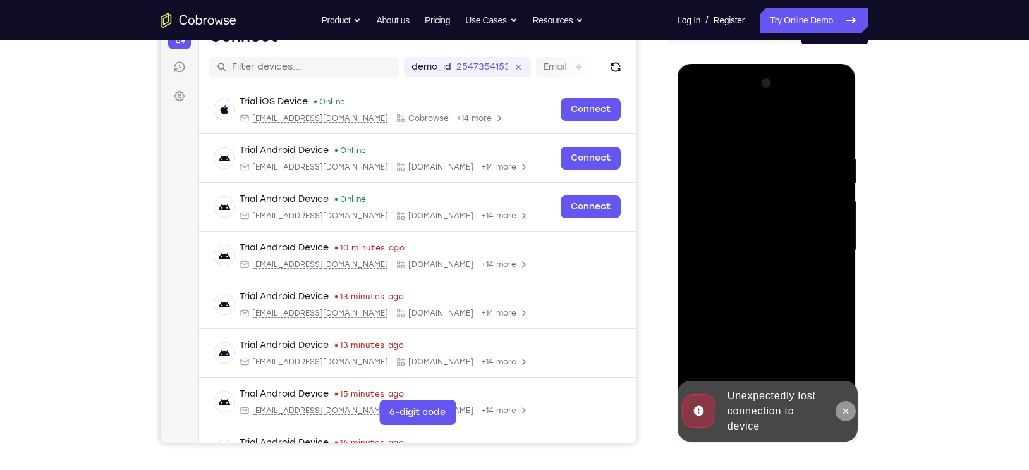
click at [845, 413] on icon at bounding box center [845, 411] width 10 height 10
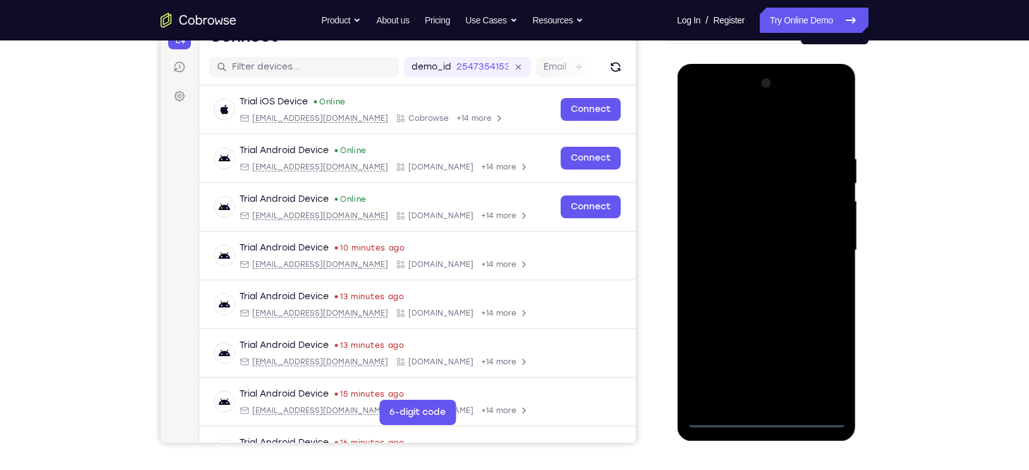
click at [762, 414] on div at bounding box center [766, 250] width 159 height 354
click at [811, 363] on div at bounding box center [766, 250] width 159 height 354
click at [703, 121] on div at bounding box center [766, 250] width 159 height 354
click at [825, 247] on div at bounding box center [766, 250] width 159 height 354
click at [754, 273] on div at bounding box center [766, 250] width 159 height 354
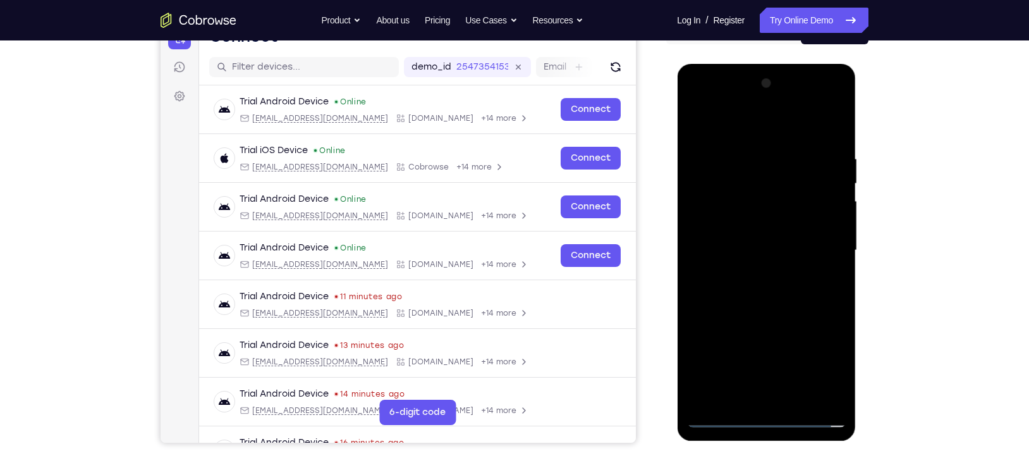
click at [756, 240] on div at bounding box center [766, 250] width 159 height 354
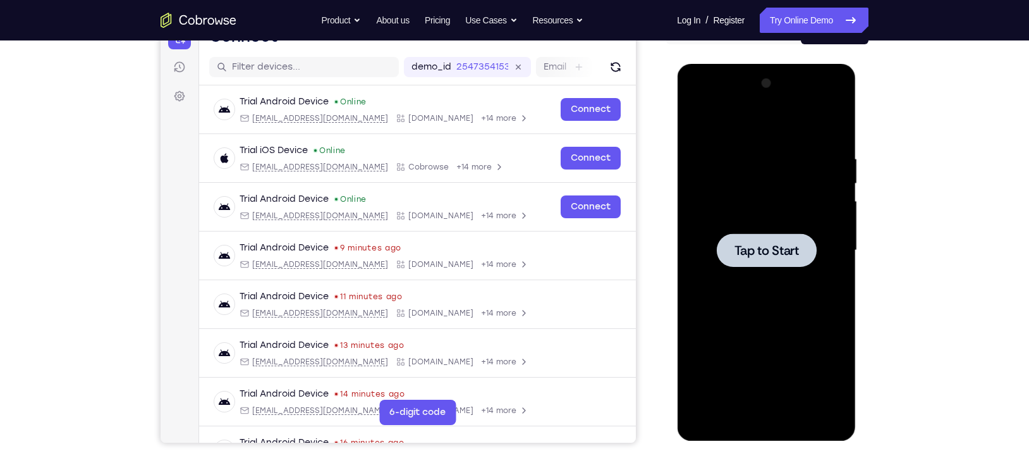
click at [736, 249] on span "Tap to Start" at bounding box center [766, 250] width 64 height 13
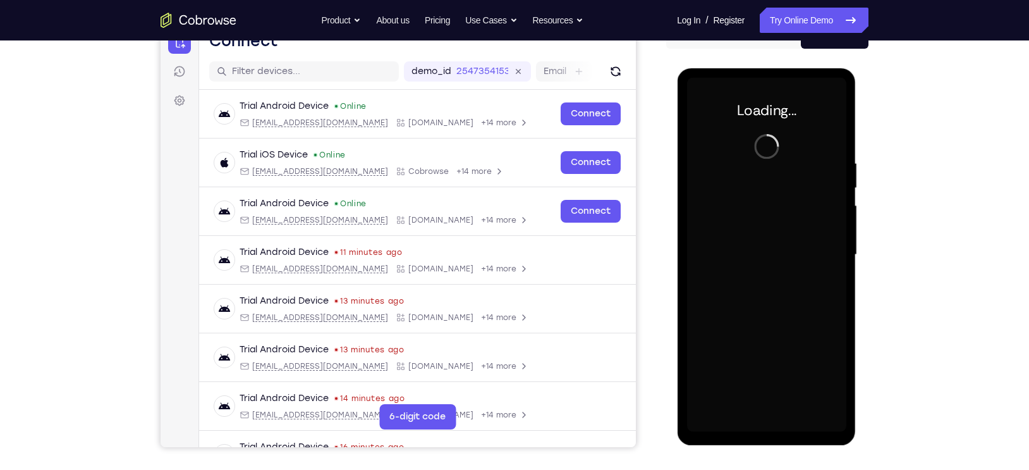
scroll to position [139, 0]
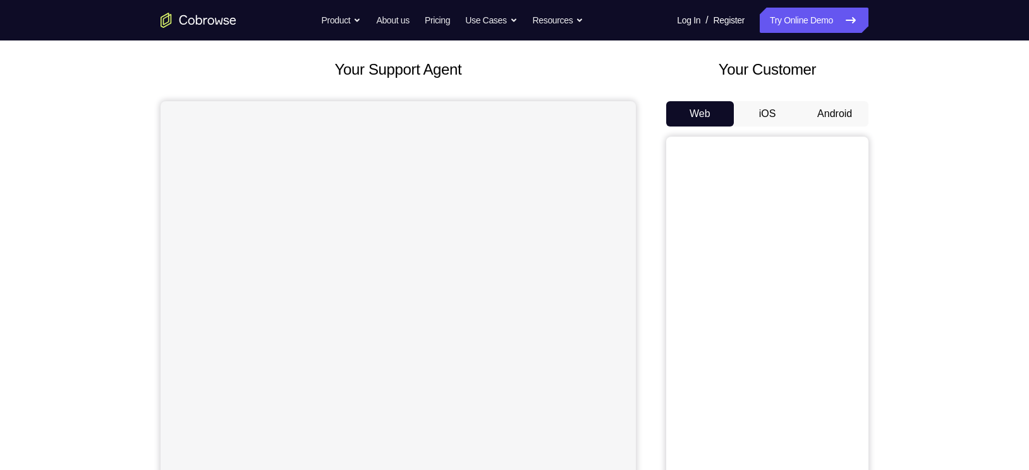
click at [835, 106] on button "Android" at bounding box center [835, 113] width 68 height 25
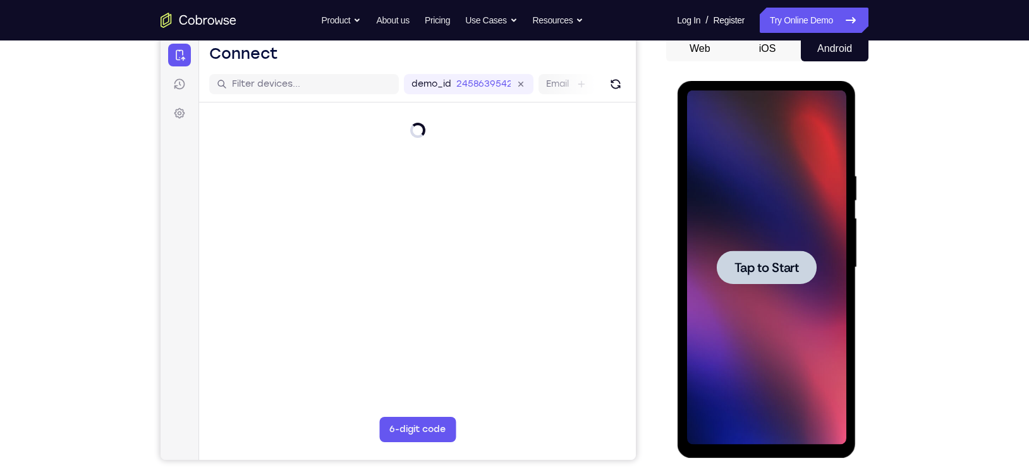
click at [747, 273] on span "Tap to Start" at bounding box center [766, 267] width 64 height 13
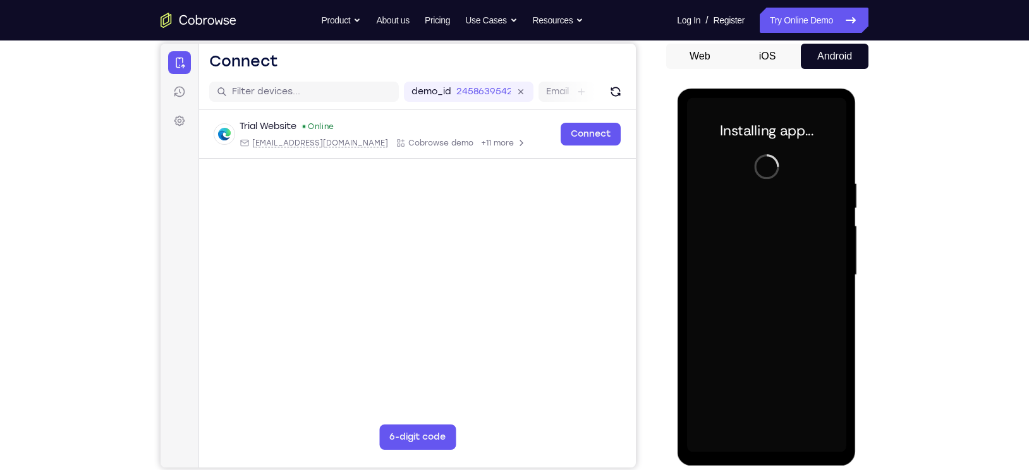
scroll to position [120, 0]
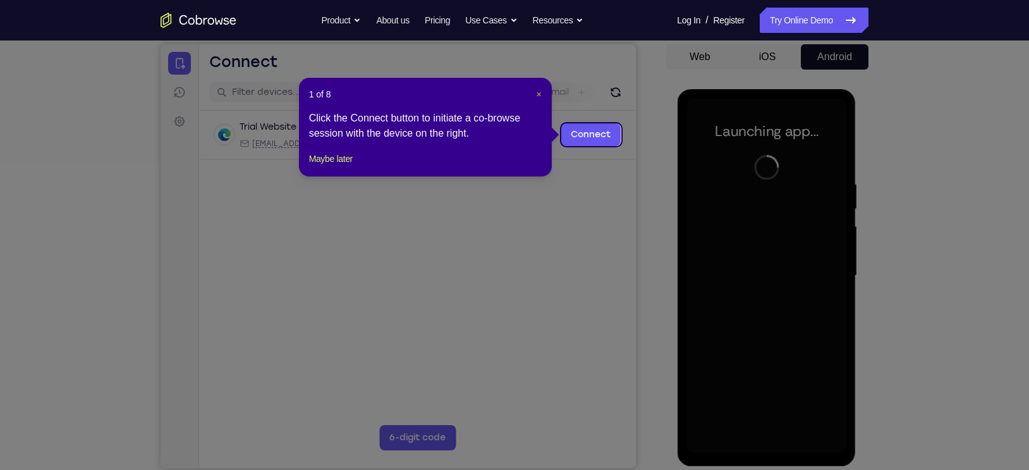
click at [539, 94] on span "×" at bounding box center [538, 94] width 5 height 10
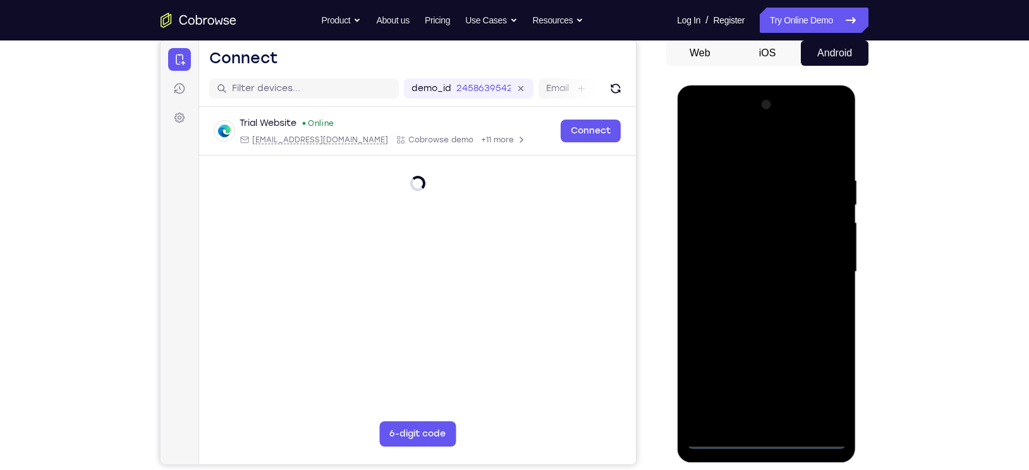
scroll to position [125, 0]
click at [762, 436] on div at bounding box center [766, 271] width 159 height 354
click at [821, 385] on div at bounding box center [766, 271] width 159 height 354
click at [703, 147] on div at bounding box center [766, 271] width 159 height 354
click at [826, 271] on div at bounding box center [766, 271] width 159 height 354
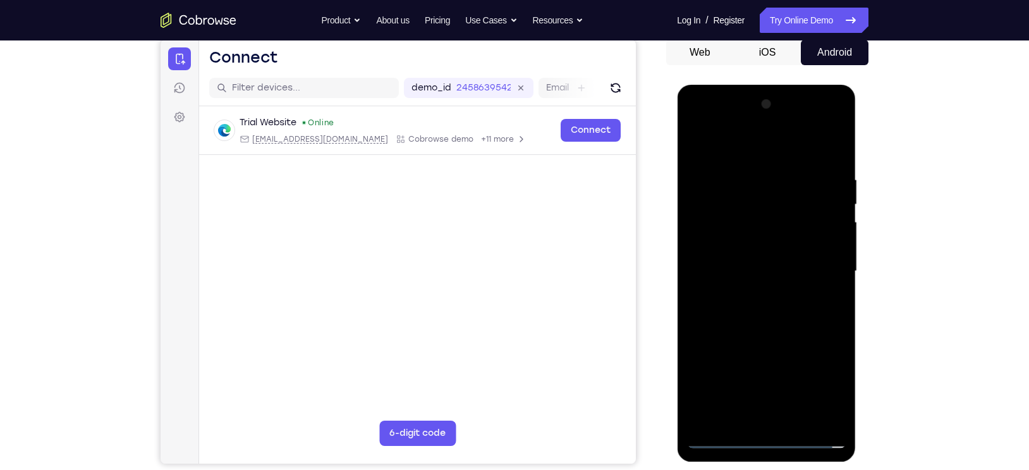
click at [749, 297] on div at bounding box center [766, 271] width 159 height 354
click at [718, 259] on div at bounding box center [766, 271] width 159 height 354
click at [759, 222] on div at bounding box center [766, 271] width 159 height 354
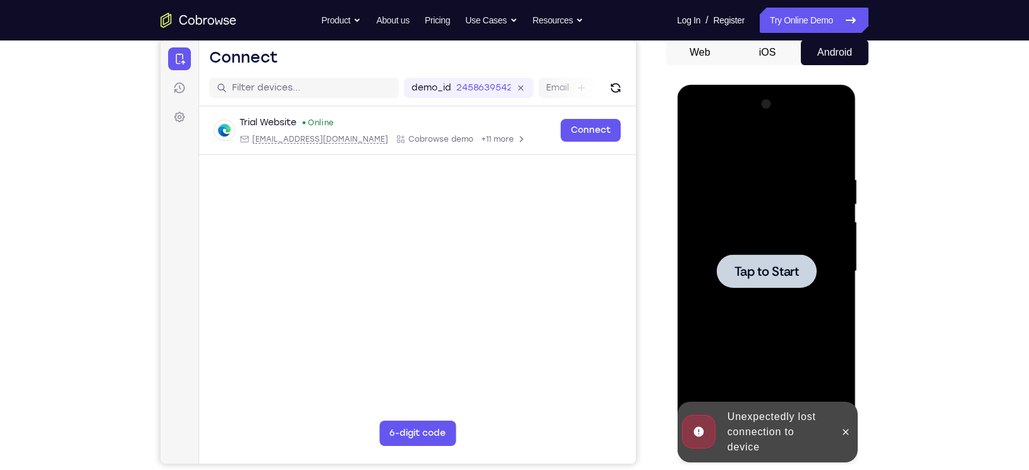
click at [761, 259] on div at bounding box center [766, 271] width 100 height 34
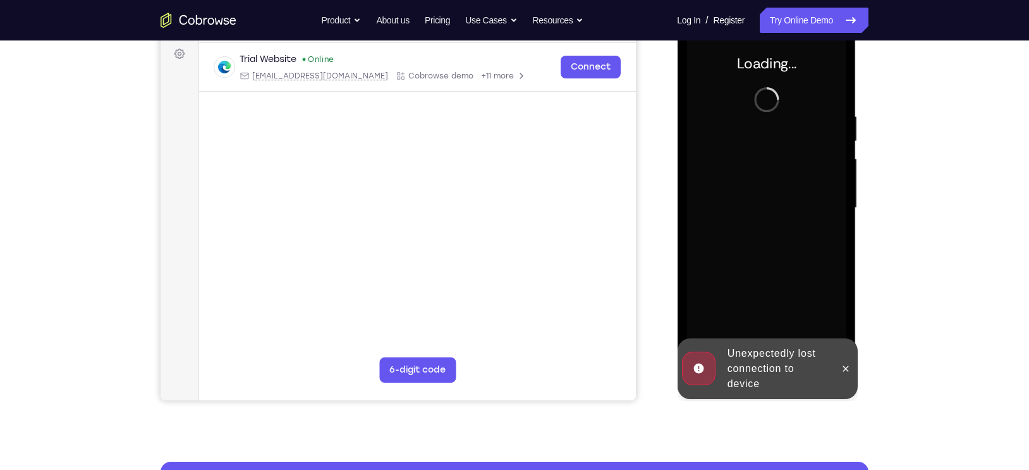
scroll to position [131, 0]
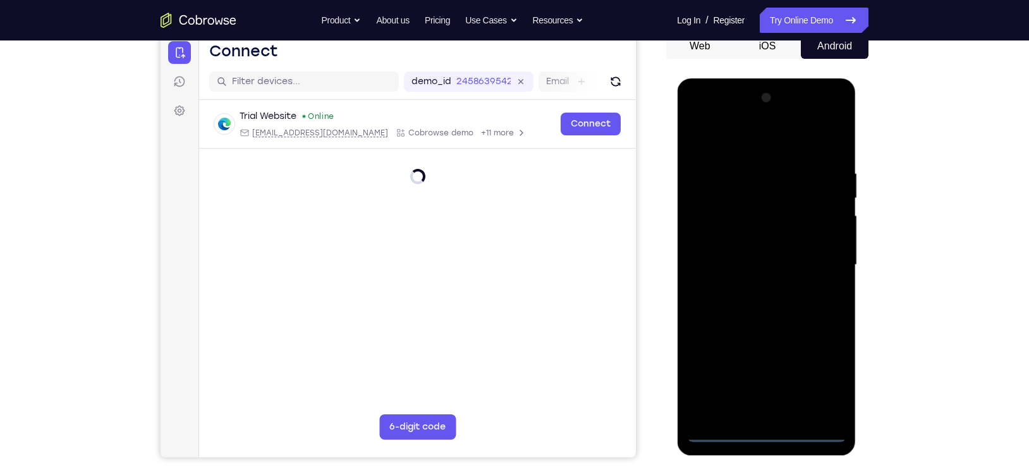
click at [771, 432] on div at bounding box center [766, 265] width 159 height 354
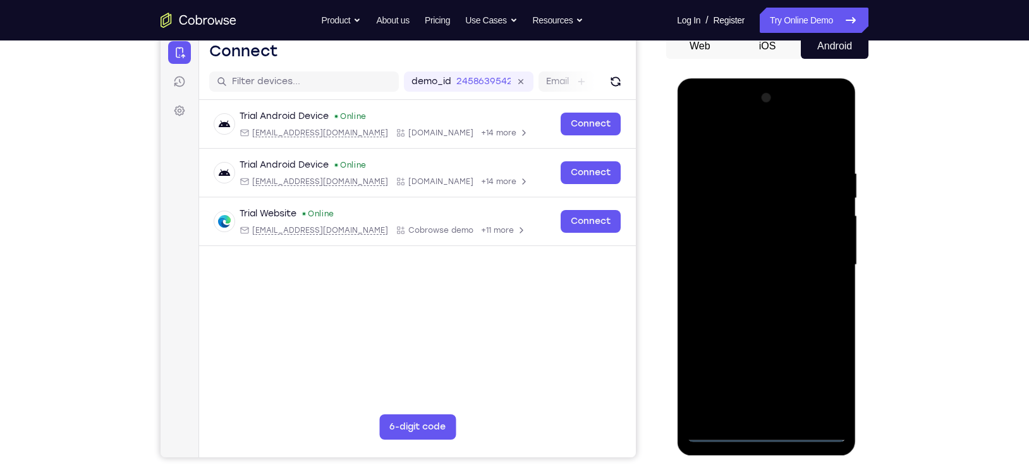
click at [820, 371] on div at bounding box center [766, 265] width 159 height 354
click at [703, 141] on div at bounding box center [766, 265] width 159 height 354
click at [818, 264] on div at bounding box center [766, 265] width 159 height 354
click at [752, 287] on div at bounding box center [766, 265] width 159 height 354
click at [751, 228] on div at bounding box center [766, 265] width 159 height 354
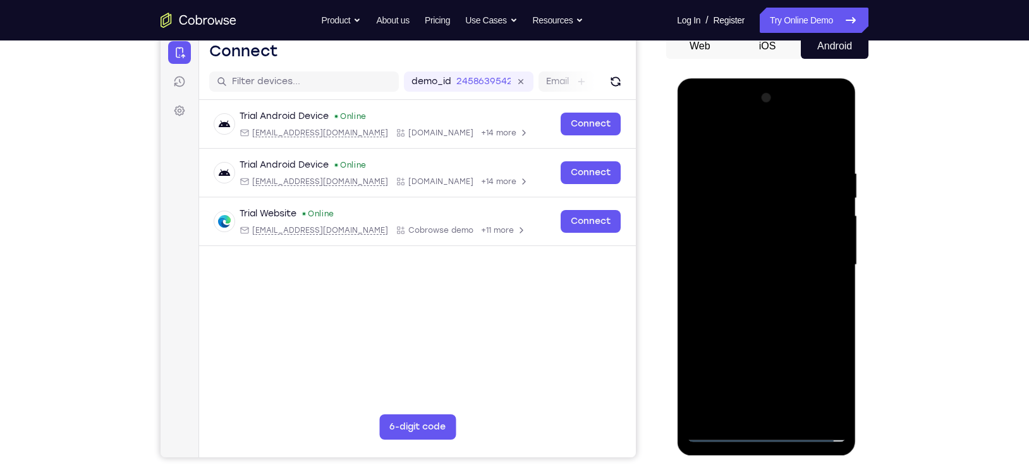
click at [750, 231] on div at bounding box center [766, 265] width 159 height 354
click at [737, 257] on div at bounding box center [766, 265] width 159 height 354
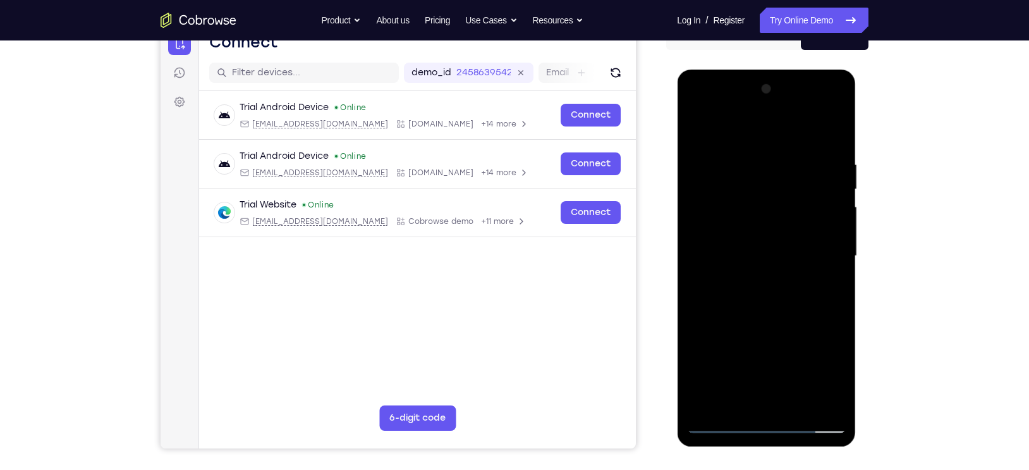
click at [705, 240] on div at bounding box center [766, 256] width 159 height 354
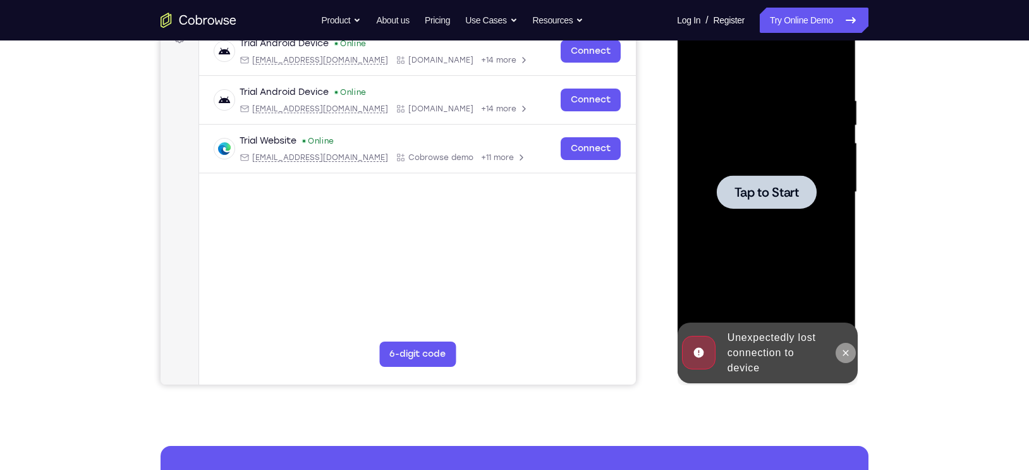
click at [842, 354] on icon at bounding box center [845, 353] width 10 height 10
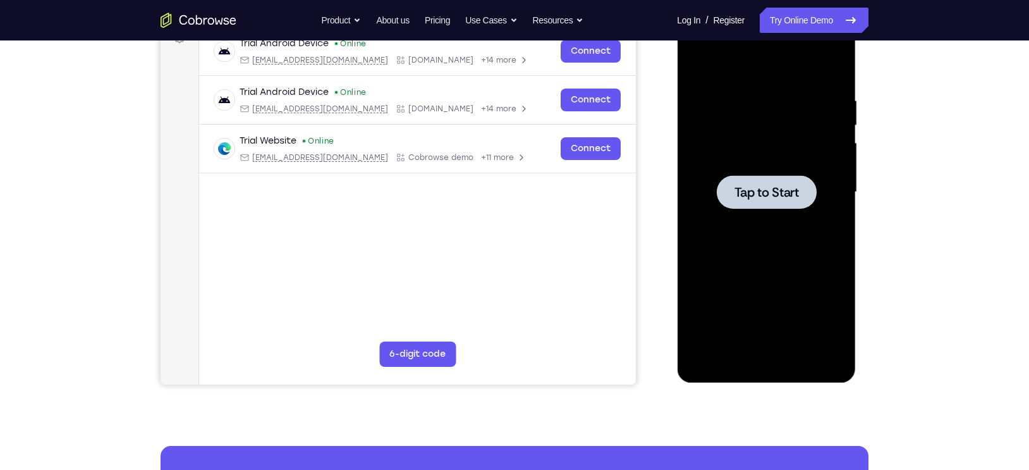
click at [758, 200] on div at bounding box center [766, 192] width 100 height 34
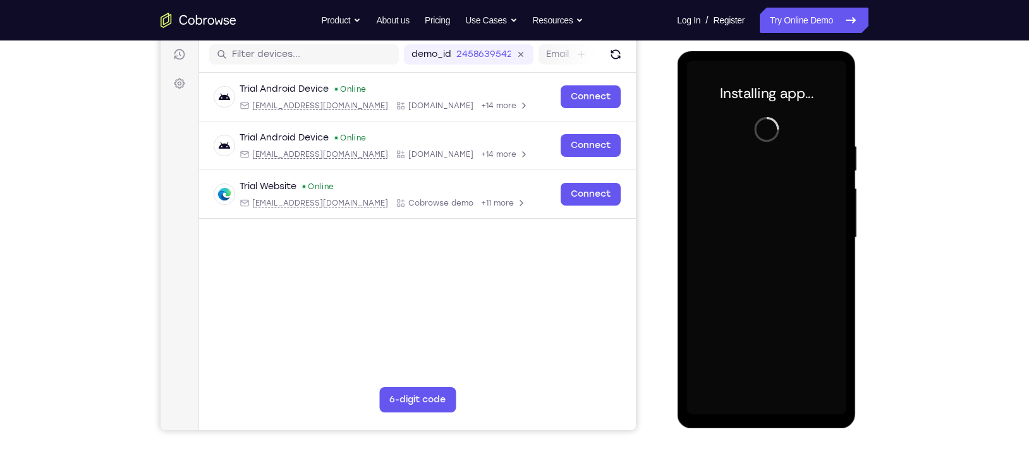
scroll to position [157, 0]
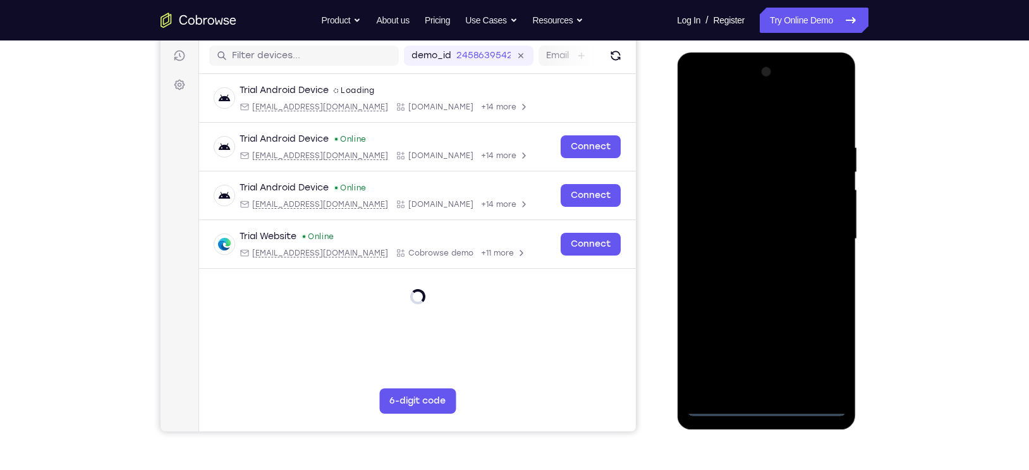
click at [765, 405] on div at bounding box center [766, 239] width 159 height 354
click at [817, 351] on div at bounding box center [766, 239] width 159 height 354
click at [699, 119] on div at bounding box center [766, 239] width 159 height 354
click at [823, 238] on div at bounding box center [766, 239] width 159 height 354
click at [756, 264] on div at bounding box center [766, 239] width 159 height 354
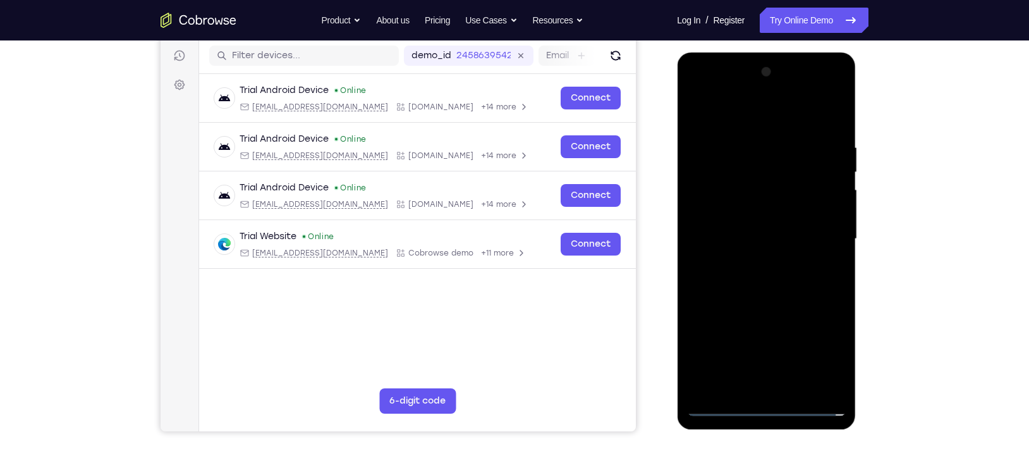
click at [740, 229] on div at bounding box center [766, 239] width 159 height 354
click at [731, 214] on div at bounding box center [766, 239] width 159 height 354
click at [718, 237] on div at bounding box center [766, 239] width 159 height 354
click at [767, 297] on div at bounding box center [766, 239] width 159 height 354
click at [730, 180] on div at bounding box center [766, 239] width 159 height 354
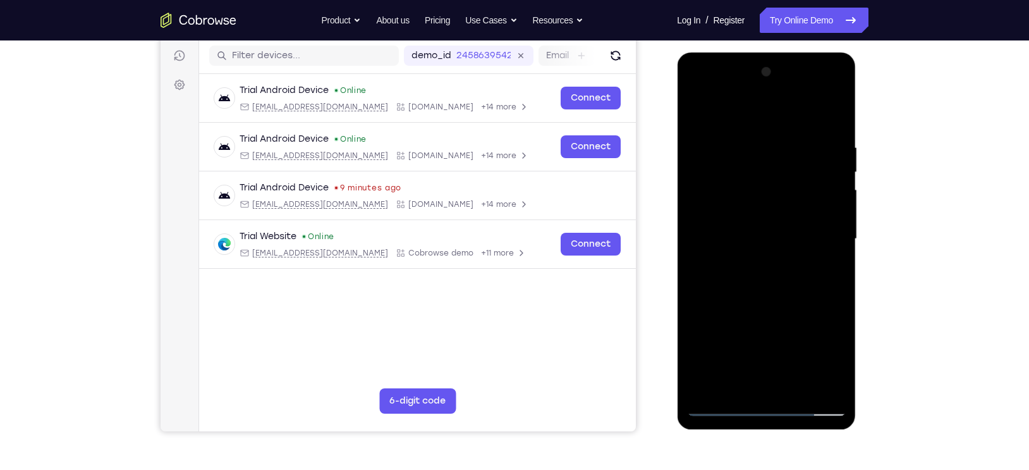
drag, startPoint x: 749, startPoint y: 118, endPoint x: 725, endPoint y: 42, distance: 80.4
click at [725, 52] on html "Online web based iOS Simulators and Android Emulators. Run iPhone, iPad, Mobile…" at bounding box center [767, 241] width 180 height 379
click at [703, 212] on div at bounding box center [766, 239] width 159 height 354
click at [828, 236] on div at bounding box center [766, 239] width 159 height 354
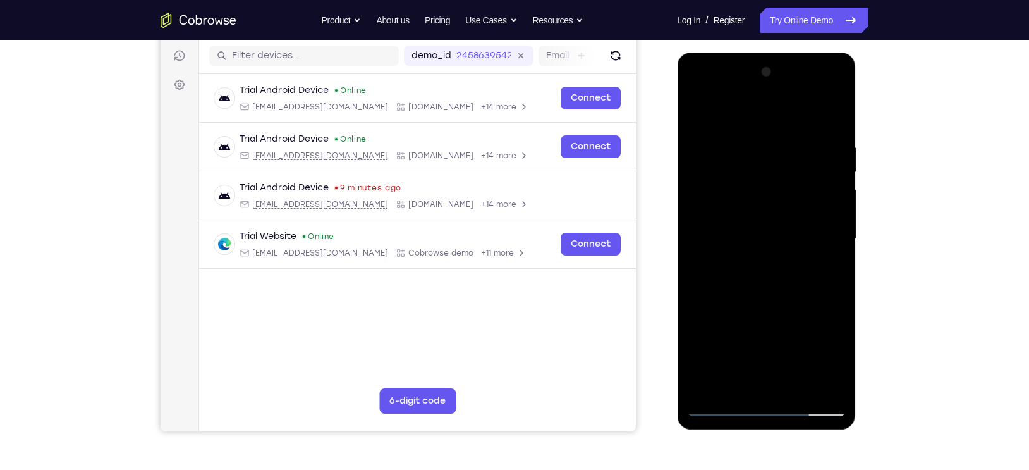
click at [828, 236] on div at bounding box center [766, 239] width 159 height 354
click at [826, 236] on div at bounding box center [766, 239] width 159 height 354
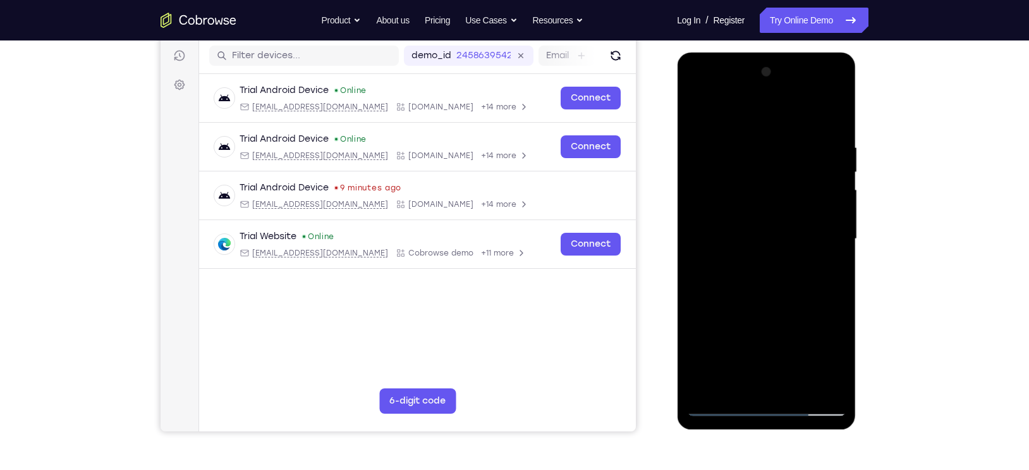
click at [826, 236] on div at bounding box center [766, 239] width 159 height 354
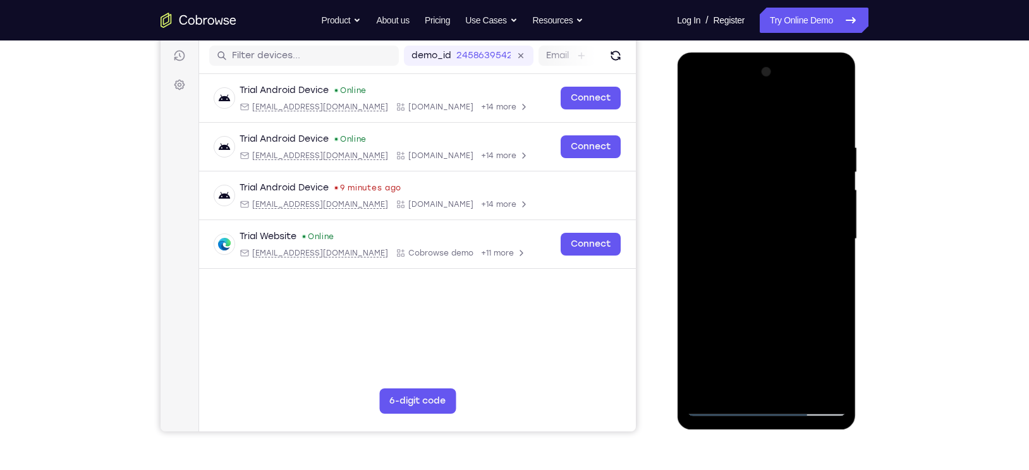
click at [826, 236] on div at bounding box center [766, 239] width 159 height 354
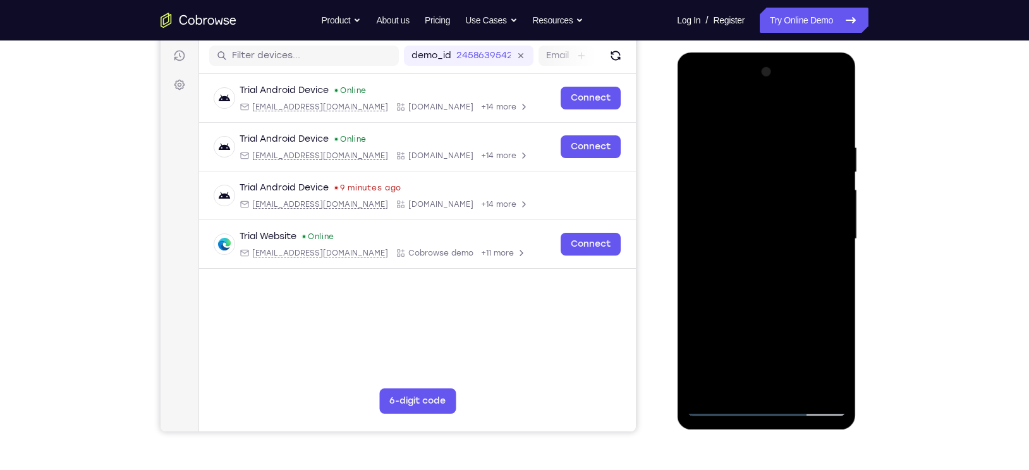
click at [826, 236] on div at bounding box center [766, 239] width 159 height 354
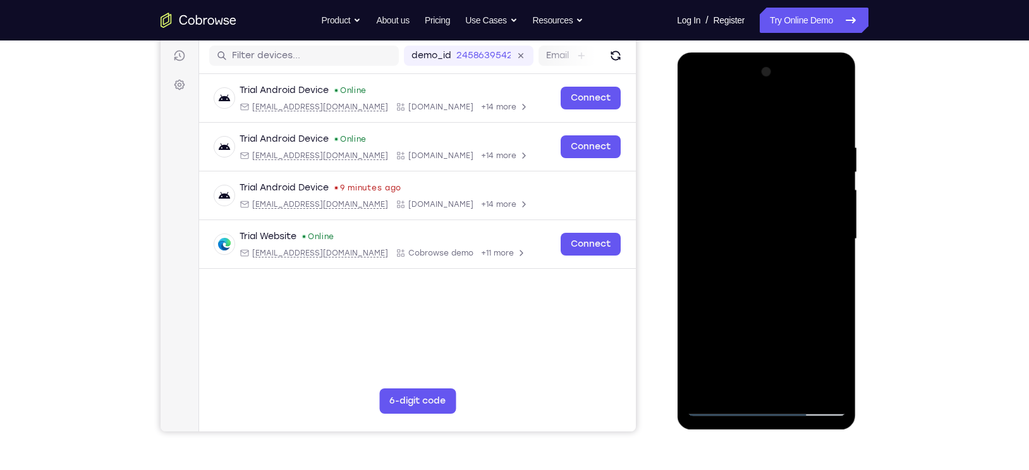
click at [826, 236] on div at bounding box center [766, 239] width 159 height 354
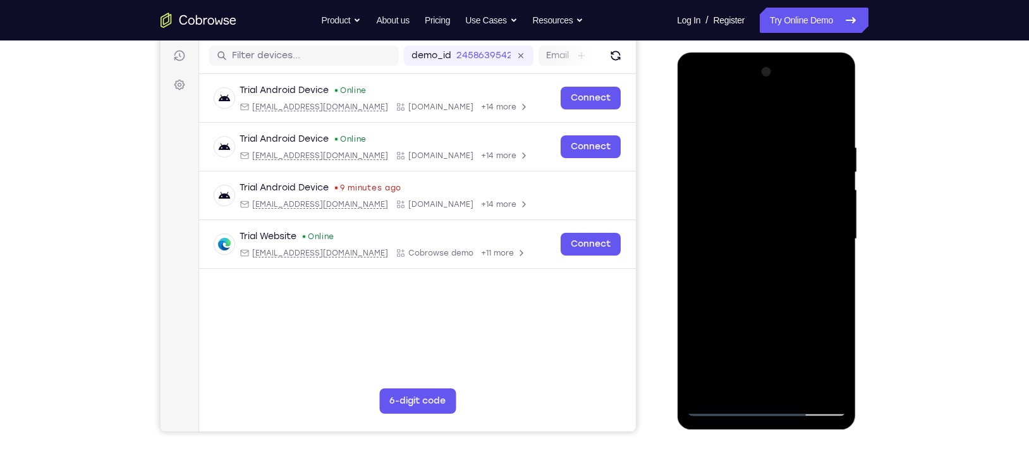
click at [826, 236] on div at bounding box center [766, 239] width 159 height 354
click at [818, 237] on div at bounding box center [766, 239] width 159 height 354
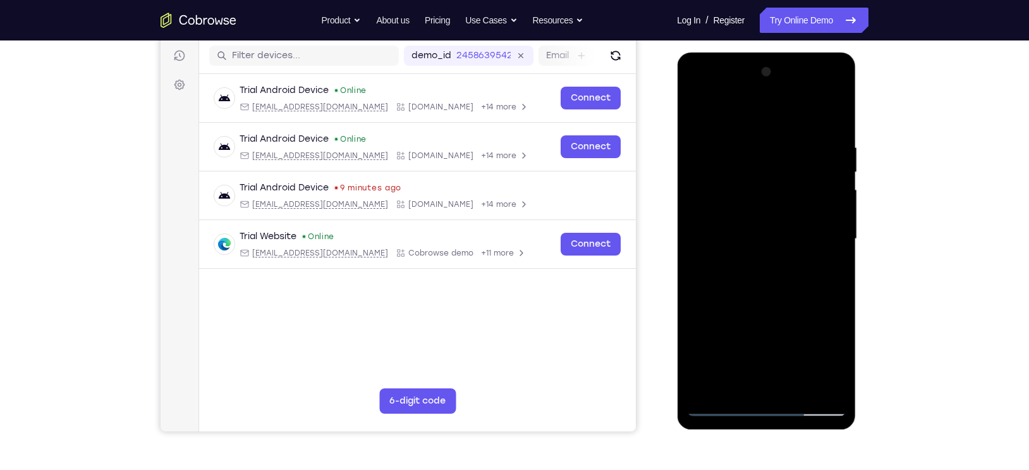
click at [818, 237] on div at bounding box center [766, 239] width 159 height 354
click at [820, 223] on div at bounding box center [766, 239] width 159 height 354
click at [828, 233] on div at bounding box center [766, 239] width 159 height 354
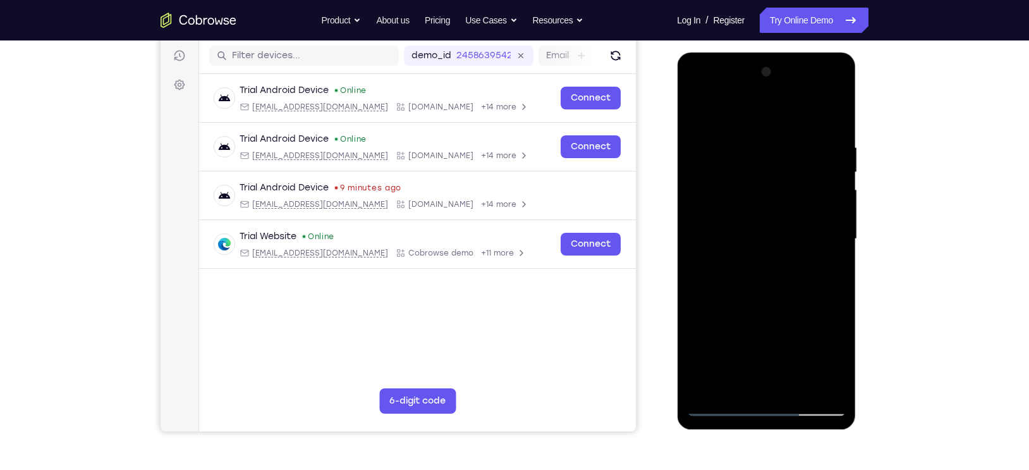
click at [828, 233] on div at bounding box center [766, 239] width 159 height 354
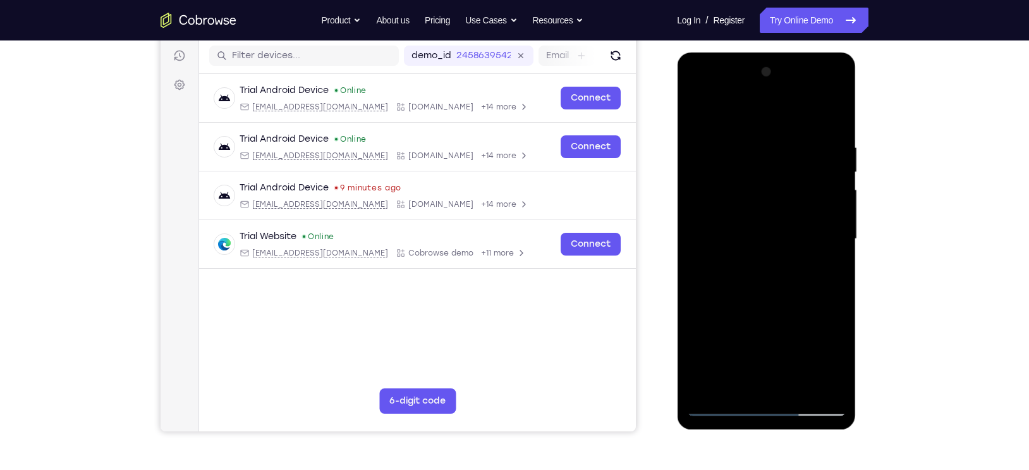
click at [828, 233] on div at bounding box center [766, 239] width 159 height 354
click at [831, 228] on div at bounding box center [766, 239] width 159 height 354
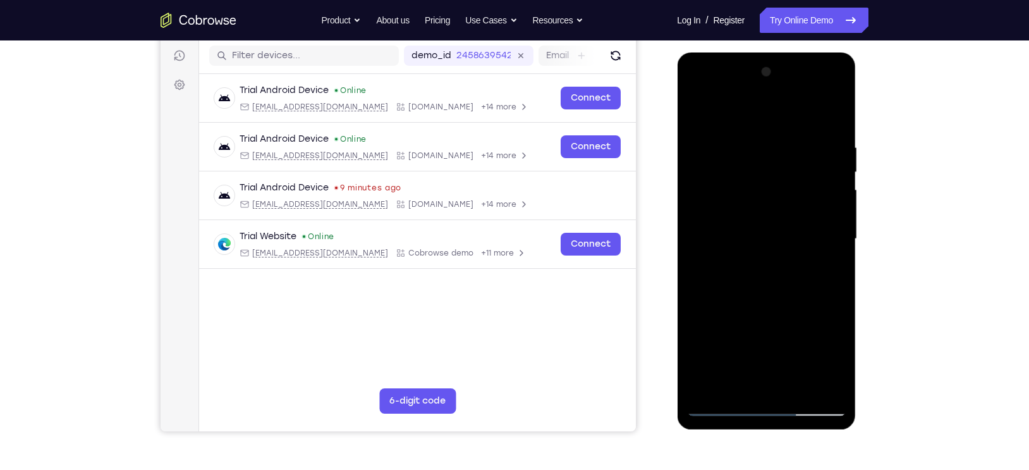
click at [831, 228] on div at bounding box center [766, 239] width 159 height 354
click at [819, 236] on div at bounding box center [766, 239] width 159 height 354
click at [836, 242] on div at bounding box center [766, 239] width 159 height 354
click at [836, 230] on div at bounding box center [766, 239] width 159 height 354
click at [827, 236] on div at bounding box center [766, 239] width 159 height 354
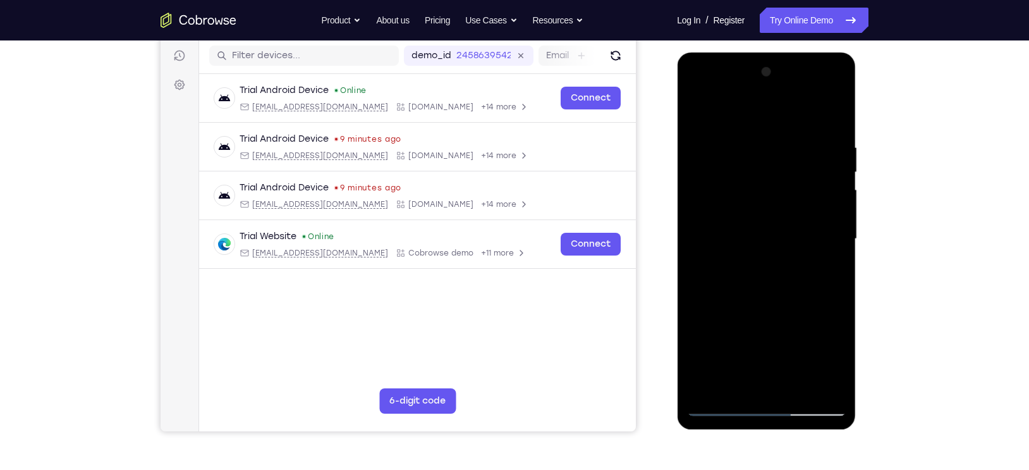
click at [818, 236] on div at bounding box center [766, 239] width 159 height 354
click at [688, 243] on div at bounding box center [766, 239] width 159 height 354
click at [833, 232] on div at bounding box center [766, 239] width 159 height 354
click at [820, 215] on div at bounding box center [766, 239] width 159 height 354
click at [814, 213] on div at bounding box center [766, 239] width 159 height 354
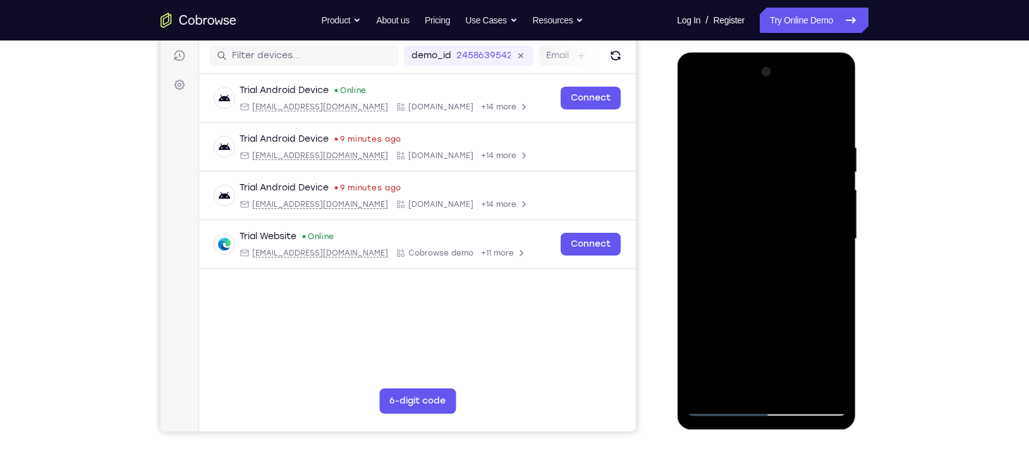
click at [822, 226] on div at bounding box center [766, 239] width 159 height 354
click at [829, 235] on div at bounding box center [766, 239] width 159 height 354
